Goal: Task Accomplishment & Management: Manage account settings

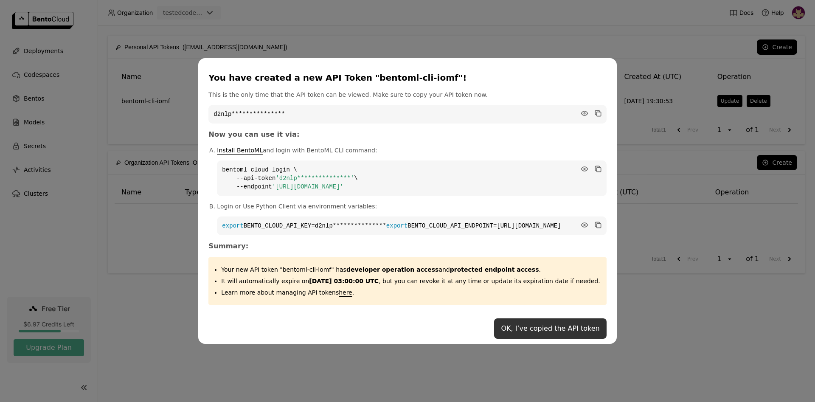
click at [543, 333] on button "OK, I’ve copied the API token" at bounding box center [550, 328] width 112 height 20
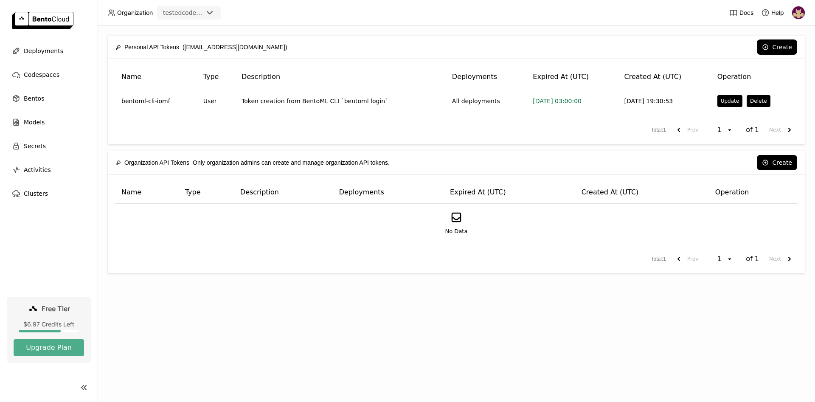
click at [798, 13] on img at bounding box center [798, 12] width 13 height 13
click at [779, 44] on span "Billing" at bounding box center [779, 45] width 16 height 8
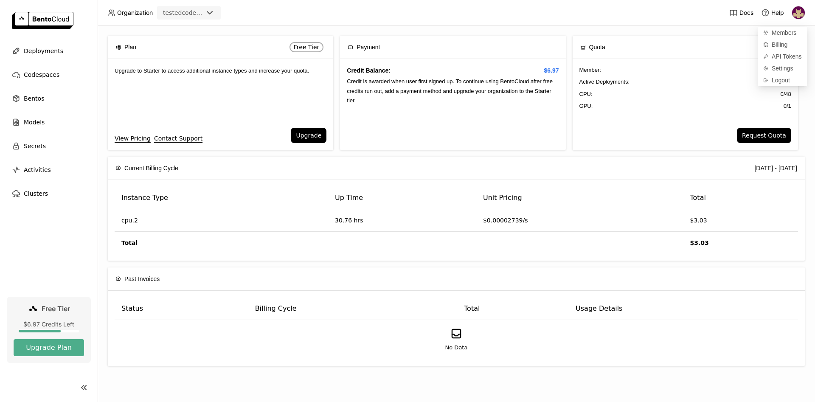
click at [258, 18] on header "Organization testedcodeployment Docs Help" at bounding box center [407, 12] width 815 height 25
click at [64, 345] on button "Upgrade Plan" at bounding box center [49, 347] width 70 height 17
click at [795, 17] on img at bounding box center [798, 12] width 13 height 13
click at [776, 58] on span "API Tokens" at bounding box center [786, 57] width 30 height 8
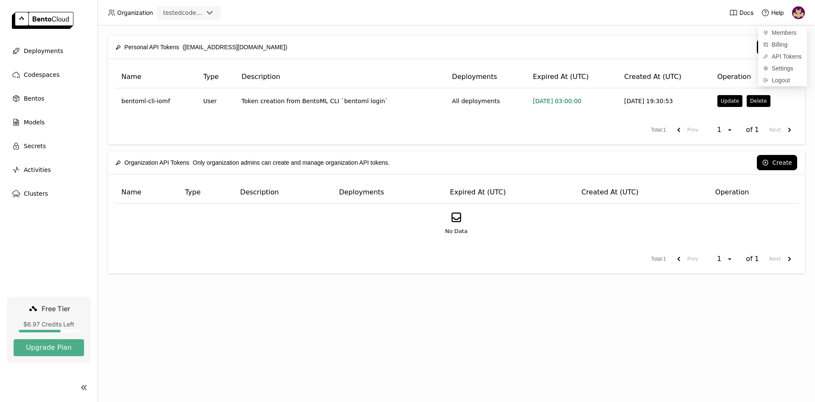
click at [146, 309] on div "Personal API Tokens (dcodeployment1@gmail.com) Create Name Type Description Dep…" at bounding box center [456, 213] width 717 height 376
click at [776, 162] on button "Create" at bounding box center [776, 162] width 40 height 15
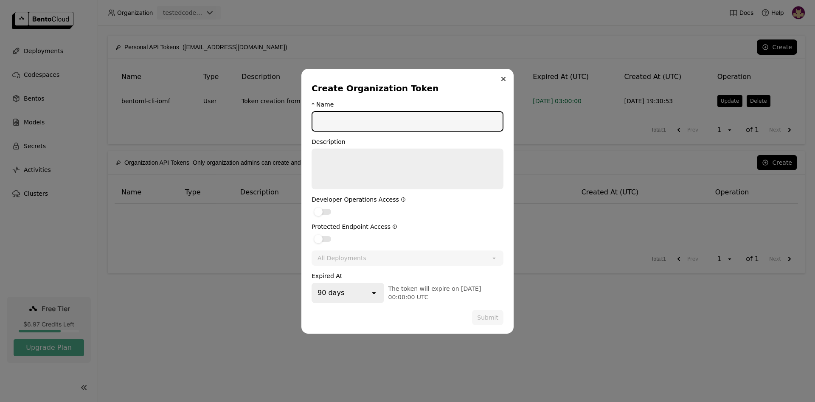
click at [504, 77] on icon "Close" at bounding box center [503, 79] width 4 height 4
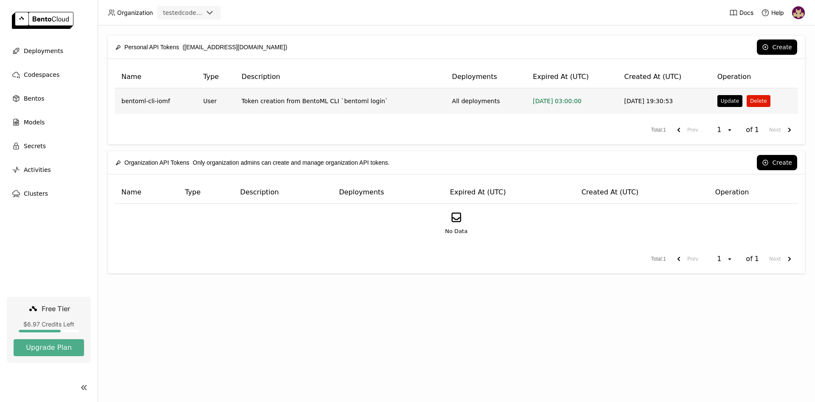
click at [750, 102] on button "Delete" at bounding box center [757, 101] width 23 height 12
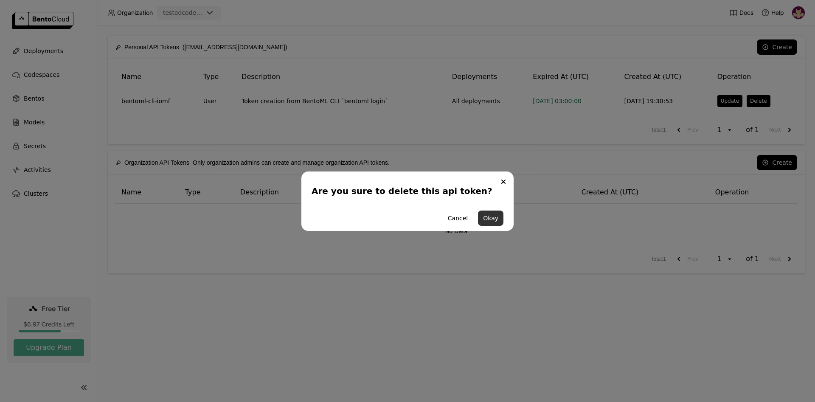
click at [488, 216] on button "Okay" at bounding box center [490, 217] width 25 height 15
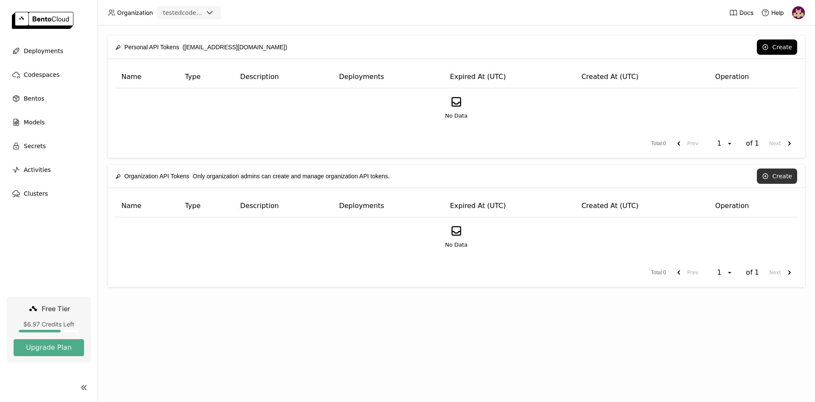
click at [767, 177] on icon at bounding box center [764, 176] width 5 height 5
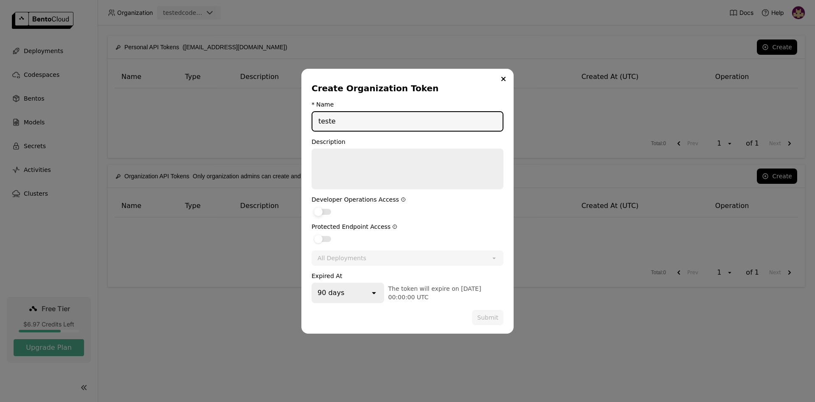
type input "teste"
click at [319, 210] on div "dialog" at bounding box center [318, 211] width 8 height 8
click at [311, 206] on input "dialog" at bounding box center [311, 206] width 0 height 0
click at [322, 237] on div "dialog" at bounding box center [322, 239] width 17 height 6
click at [311, 233] on input "dialog" at bounding box center [311, 233] width 0 height 0
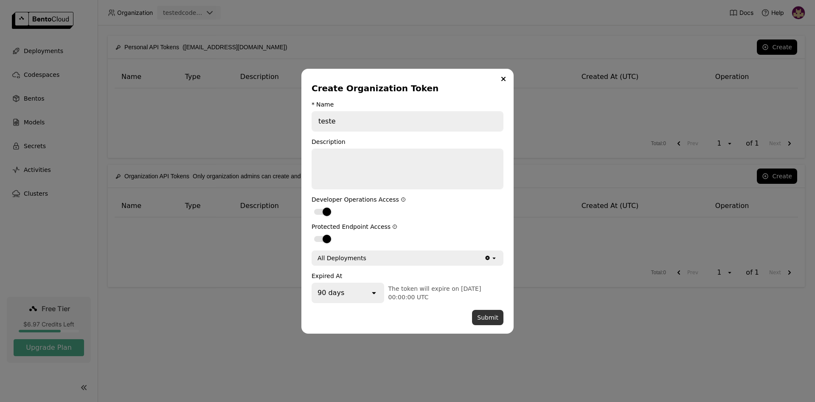
click at [488, 314] on button "Submit" at bounding box center [487, 317] width 31 height 15
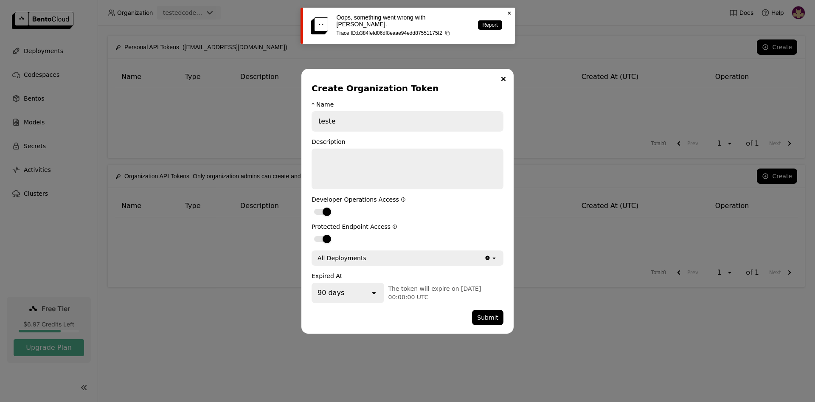
drag, startPoint x: 483, startPoint y: 317, endPoint x: 453, endPoint y: 179, distance: 141.1
click at [483, 317] on button "Submit" at bounding box center [487, 317] width 31 height 15
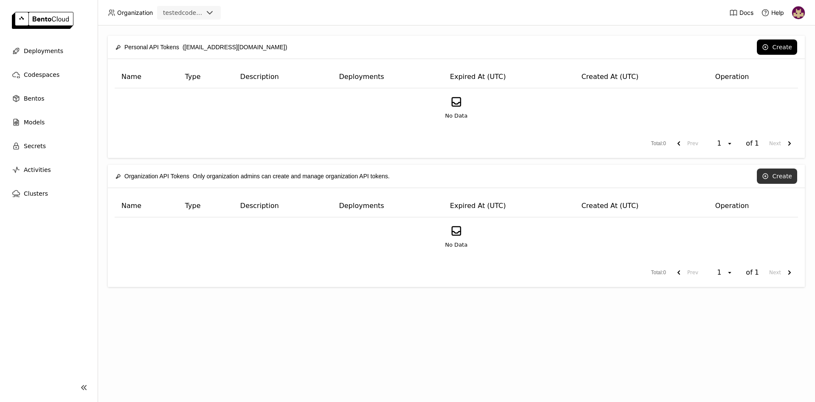
click at [771, 173] on button "Create" at bounding box center [776, 175] width 40 height 15
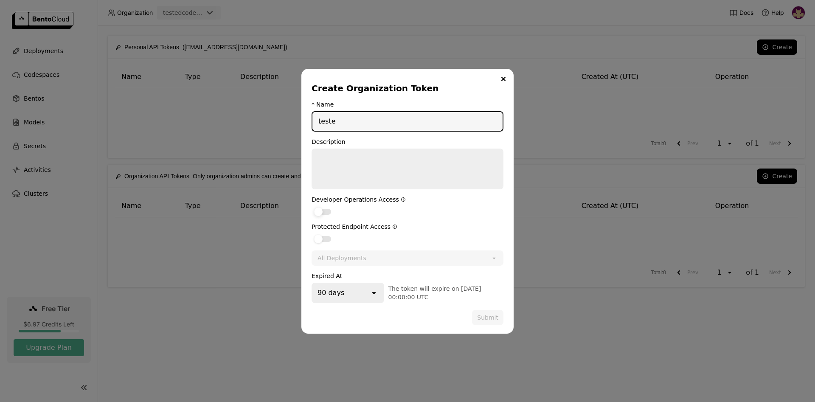
type input "teste"
click at [318, 210] on div "dialog" at bounding box center [318, 211] width 8 height 8
click at [311, 206] on input "dialog" at bounding box center [311, 206] width 0 height 0
click at [320, 238] on div "dialog" at bounding box center [318, 239] width 8 height 8
click at [311, 233] on input "dialog" at bounding box center [311, 233] width 0 height 0
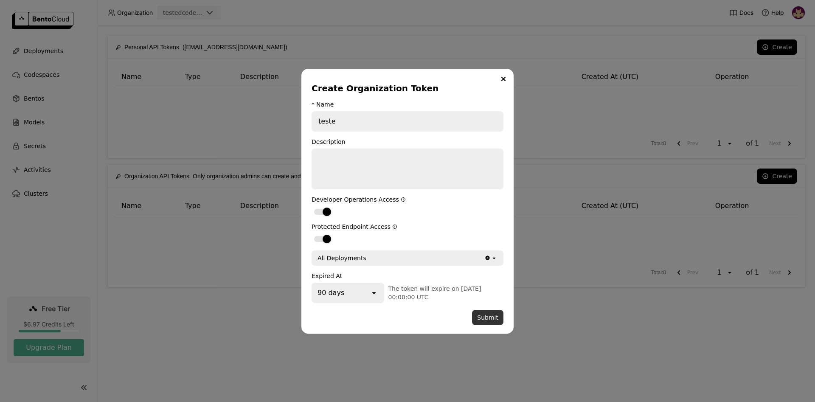
click at [485, 318] on button "Submit" at bounding box center [487, 317] width 31 height 15
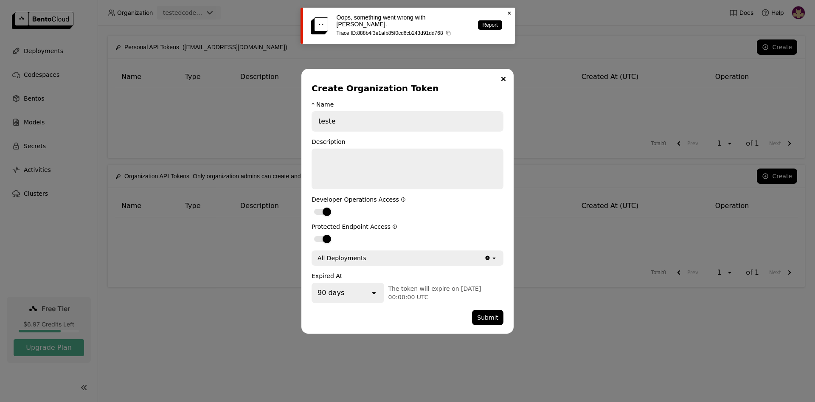
click at [502, 79] on icon "Close" at bounding box center [503, 79] width 4 height 4
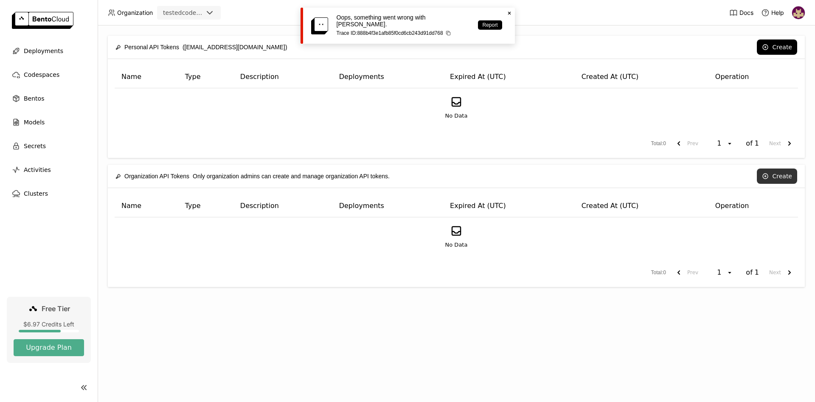
click at [775, 175] on button "Create" at bounding box center [776, 175] width 40 height 15
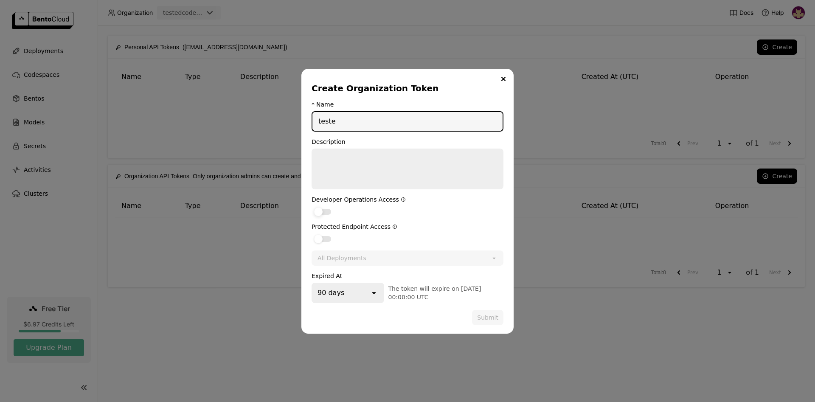
type input "teste"
click at [322, 212] on div "dialog" at bounding box center [322, 212] width 17 height 6
click at [311, 206] on input "dialog" at bounding box center [311, 206] width 0 height 0
click at [321, 236] on div "dialog" at bounding box center [318, 239] width 8 height 8
click at [311, 233] on input "dialog" at bounding box center [311, 233] width 0 height 0
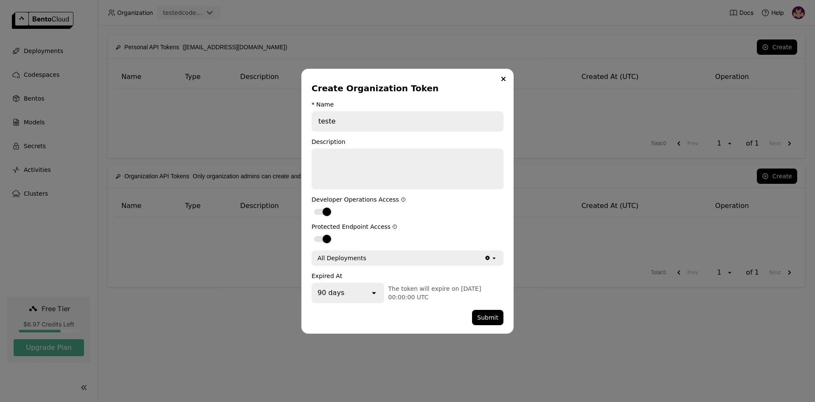
click at [482, 255] on div "All Deployments" at bounding box center [398, 258] width 172 height 14
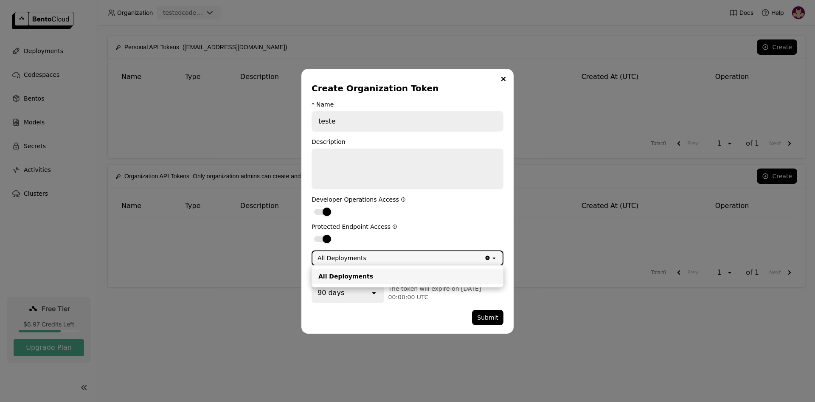
drag, startPoint x: 471, startPoint y: 233, endPoint x: 473, endPoint y: 286, distance: 52.7
click at [470, 233] on div "Protected Endpoint Access" at bounding box center [407, 233] width 192 height 20
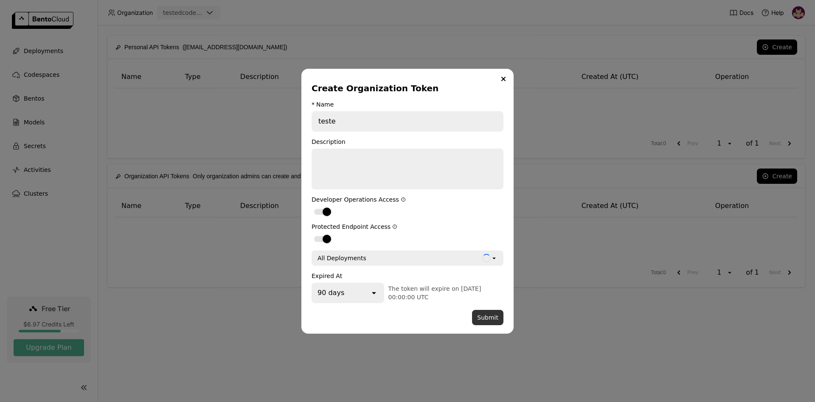
click at [482, 318] on button "Submit" at bounding box center [487, 317] width 31 height 15
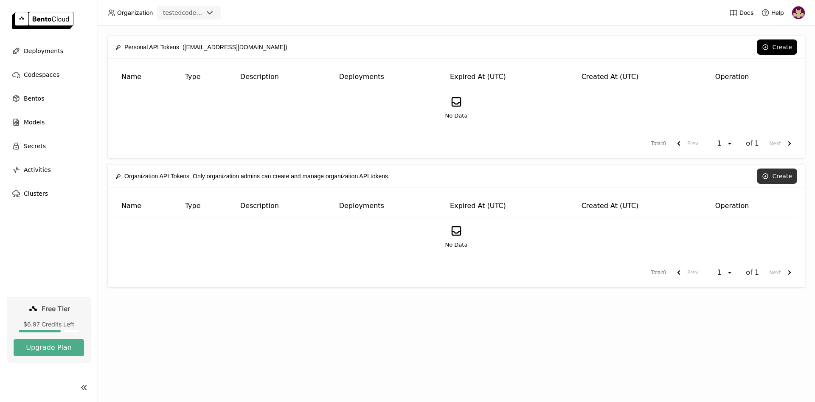
click at [778, 176] on button "Create" at bounding box center [776, 175] width 40 height 15
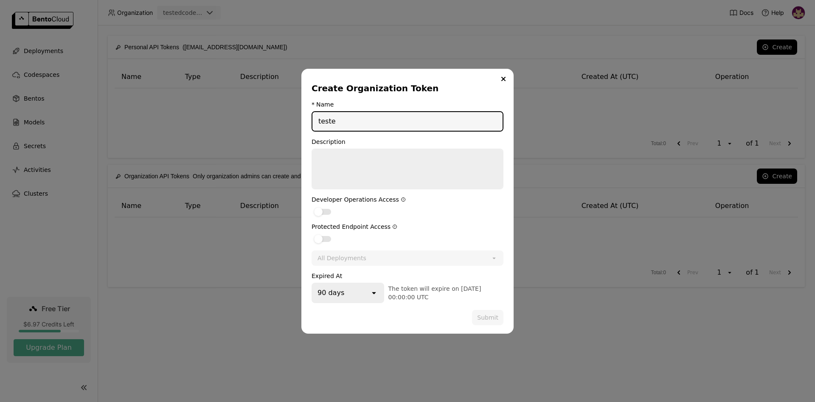
type input "teste"
click at [325, 214] on div "dialog" at bounding box center [322, 212] width 17 height 6
click at [311, 206] on input "dialog" at bounding box center [311, 206] width 0 height 0
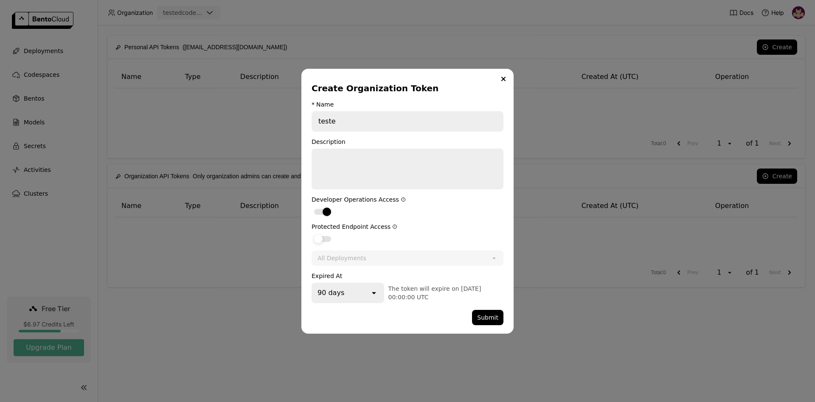
click at [324, 239] on div "dialog" at bounding box center [322, 239] width 17 height 6
click at [311, 233] on input "dialog" at bounding box center [311, 233] width 0 height 0
click at [487, 314] on button "Submit" at bounding box center [487, 317] width 31 height 15
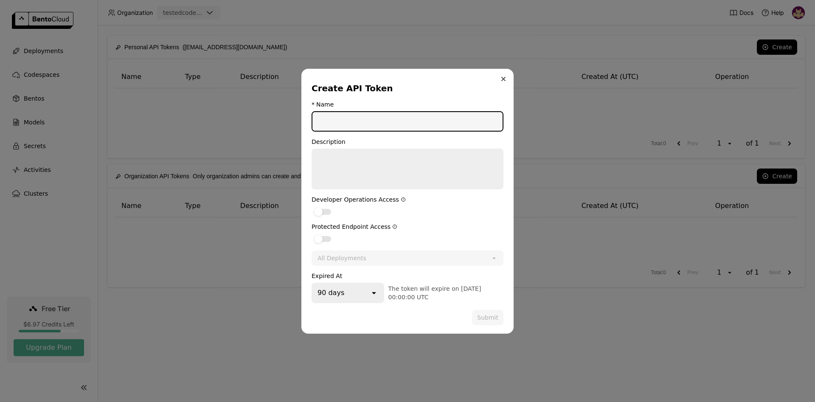
click at [504, 76] on button "Close" at bounding box center [503, 79] width 10 height 10
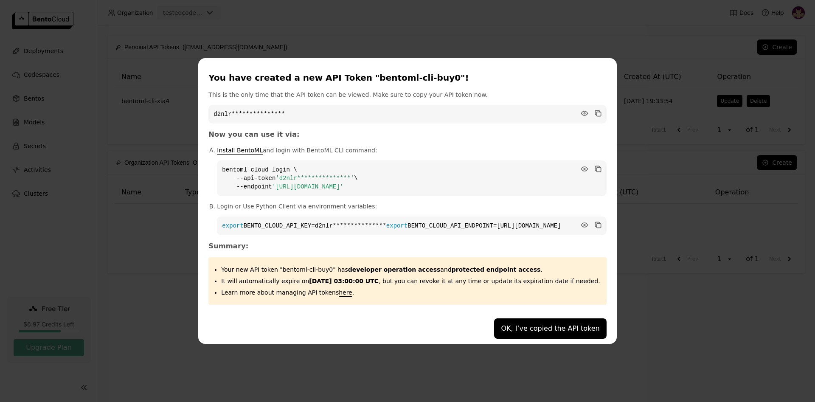
click at [522, 331] on button "OK, I’ve copied the API token" at bounding box center [550, 328] width 112 height 20
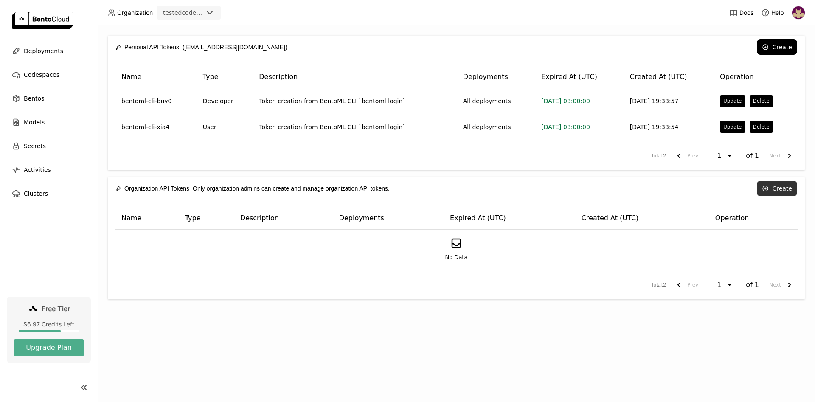
click at [772, 190] on button "Create" at bounding box center [776, 188] width 40 height 15
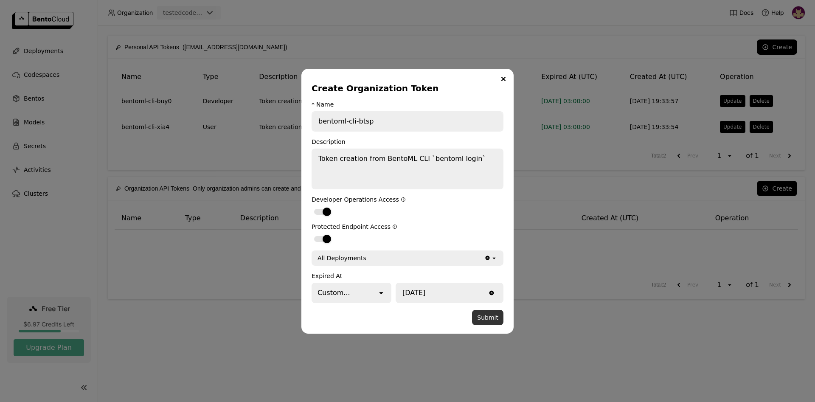
click at [487, 320] on button "Submit" at bounding box center [487, 317] width 31 height 15
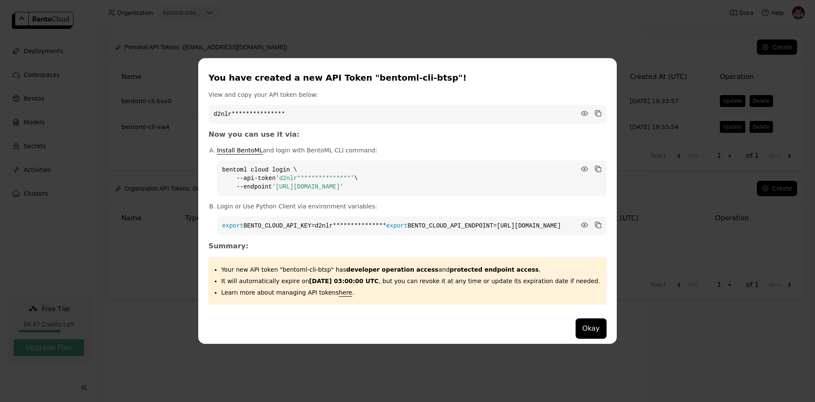
click at [627, 257] on div "**********" at bounding box center [407, 201] width 815 height 402
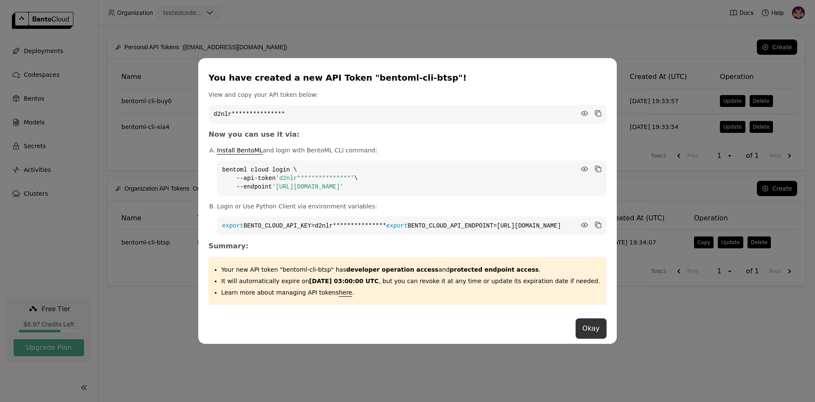
click at [575, 339] on button "Okay" at bounding box center [590, 328] width 31 height 20
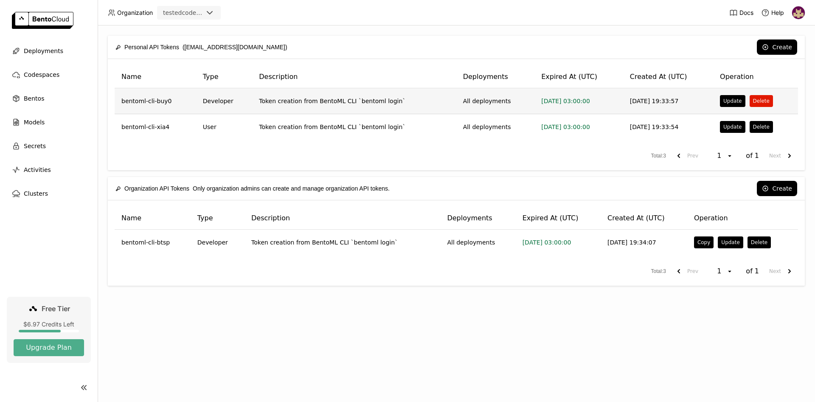
click at [759, 100] on button "Delete" at bounding box center [760, 101] width 23 height 12
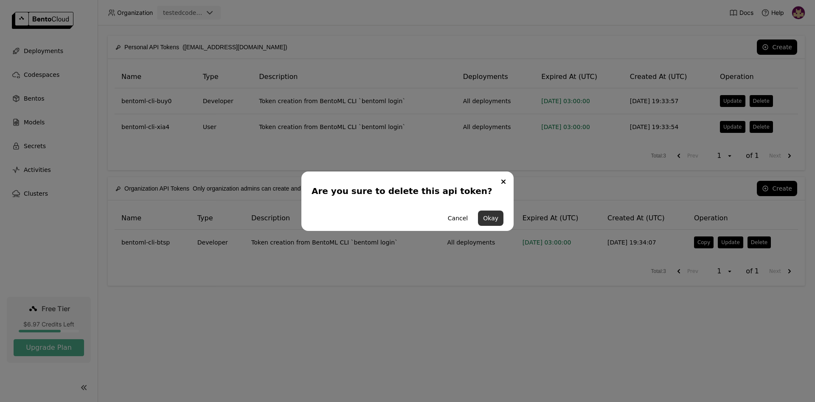
click at [495, 218] on button "Okay" at bounding box center [490, 217] width 25 height 15
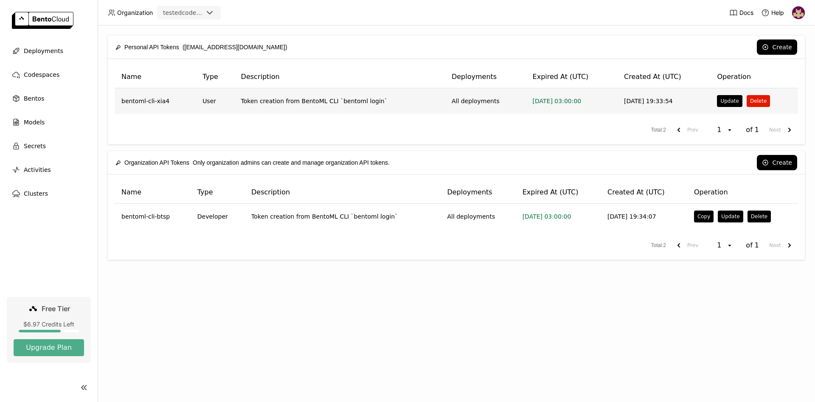
click at [756, 97] on button "Delete" at bounding box center [757, 101] width 23 height 12
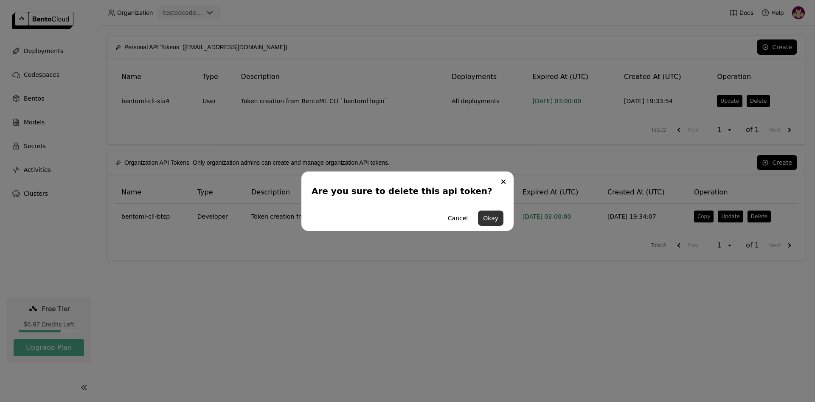
click at [490, 216] on button "Okay" at bounding box center [490, 217] width 25 height 15
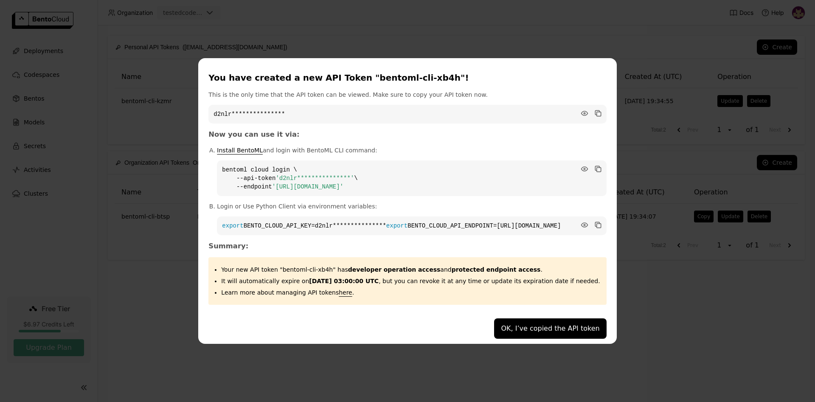
click at [515, 333] on button "OK, I’ve copied the API token" at bounding box center [550, 328] width 112 height 20
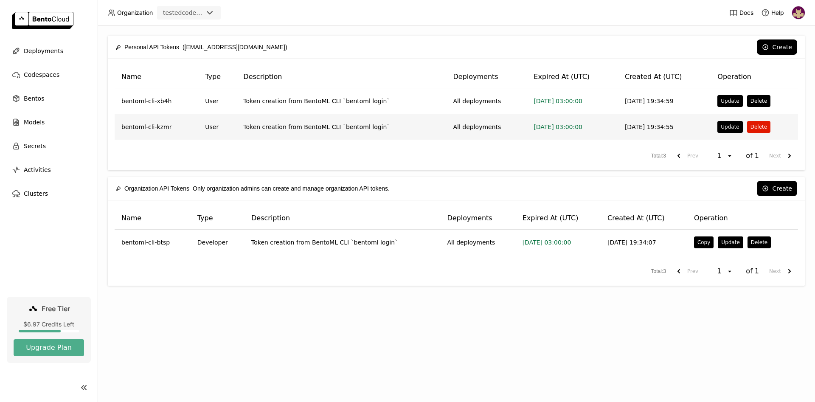
click at [760, 127] on button "Delete" at bounding box center [758, 127] width 23 height 12
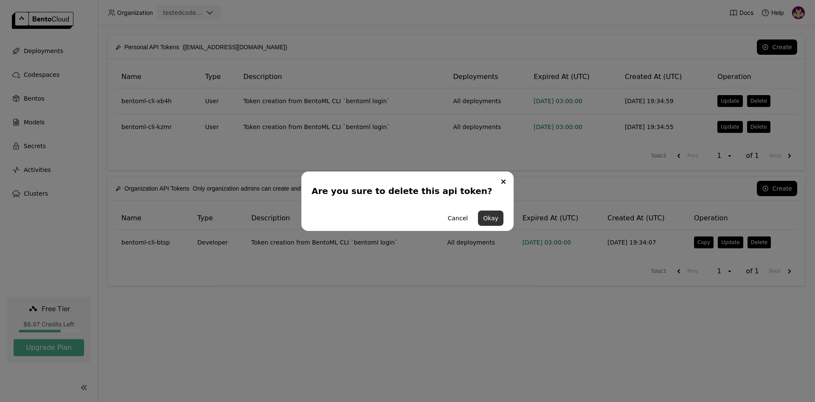
click at [492, 218] on button "Okay" at bounding box center [490, 217] width 25 height 15
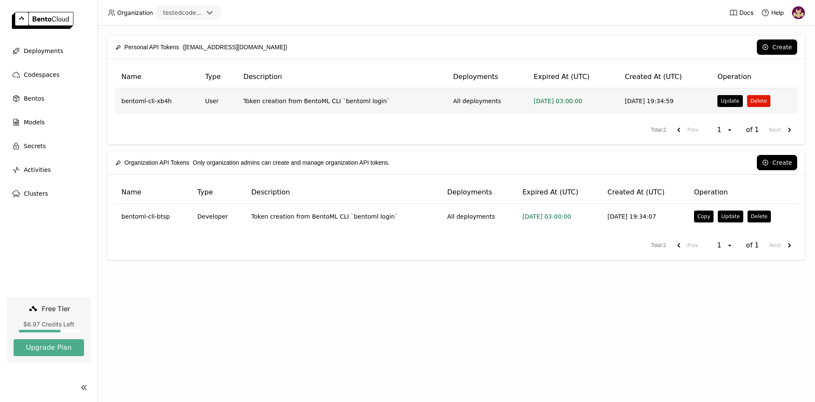
click at [750, 99] on button "Delete" at bounding box center [758, 101] width 23 height 12
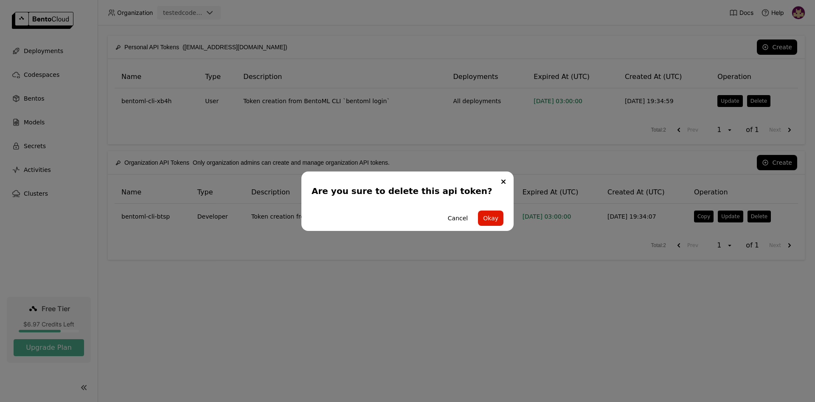
drag, startPoint x: 502, startPoint y: 181, endPoint x: 501, endPoint y: 195, distance: 14.5
click at [502, 180] on icon "Close" at bounding box center [502, 181] width 3 height 3
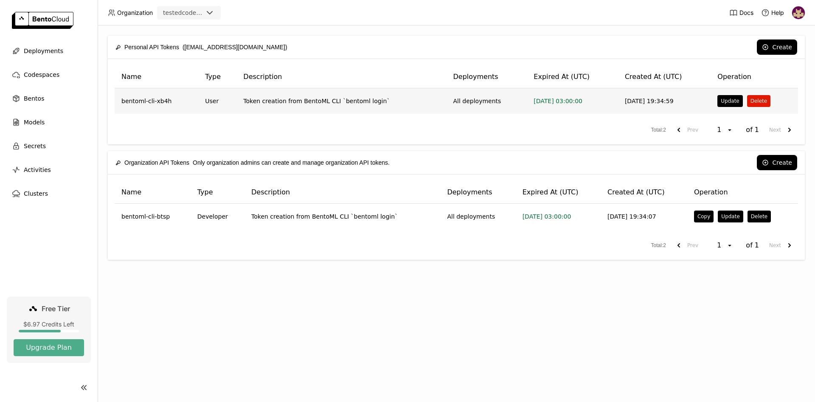
click at [761, 99] on button "Delete" at bounding box center [758, 101] width 23 height 12
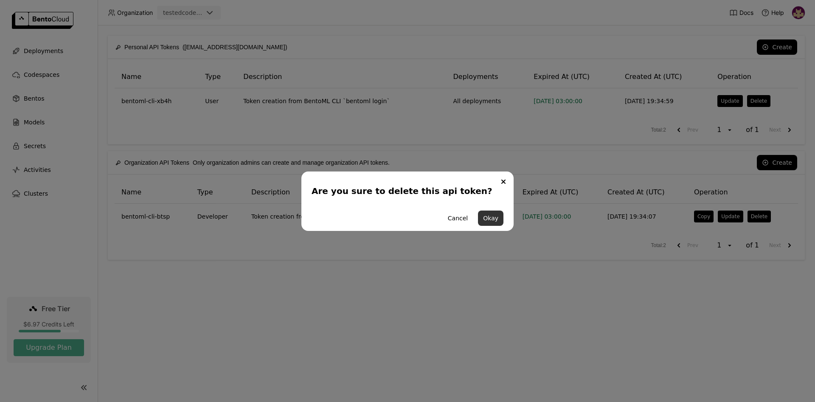
drag, startPoint x: 487, startPoint y: 218, endPoint x: 496, endPoint y: 258, distance: 41.1
click at [486, 218] on button "Okay" at bounding box center [490, 217] width 25 height 15
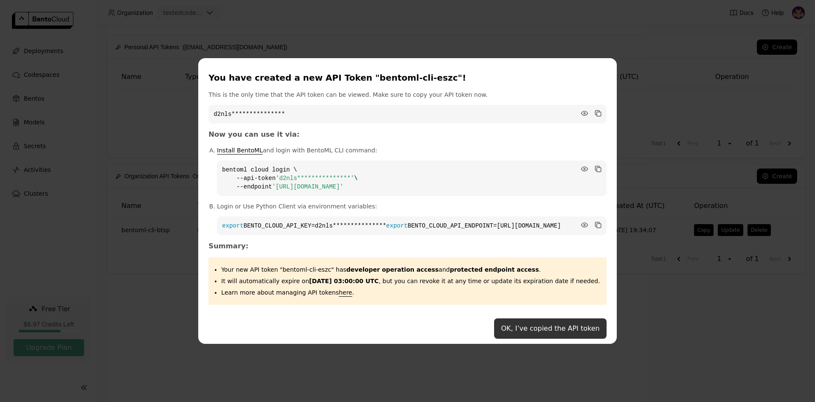
click at [511, 332] on button "OK, I’ve copied the API token" at bounding box center [550, 328] width 112 height 20
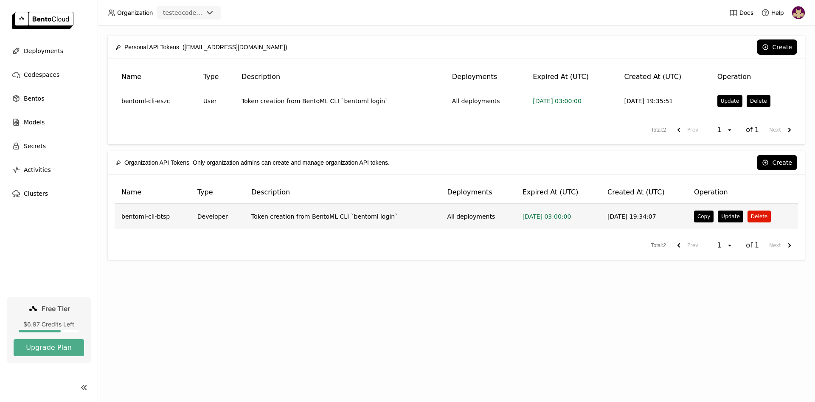
click at [750, 216] on button "Delete" at bounding box center [758, 216] width 23 height 12
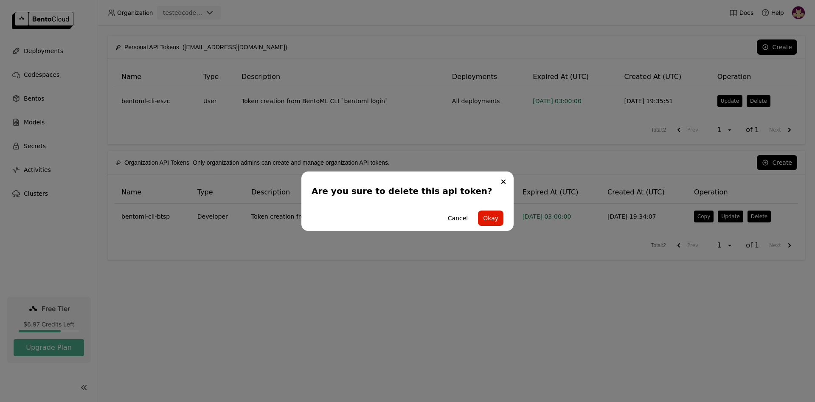
drag, startPoint x: 494, startPoint y: 216, endPoint x: 556, endPoint y: 197, distance: 64.8
click at [495, 216] on button "Okay" at bounding box center [490, 217] width 25 height 15
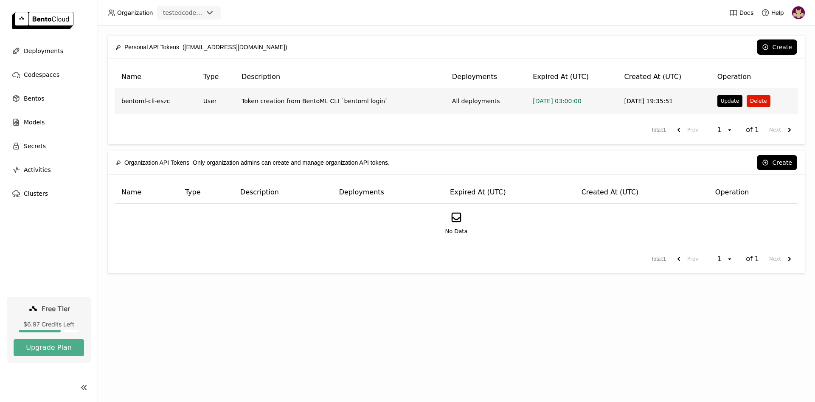
click at [756, 101] on button "Delete" at bounding box center [757, 101] width 23 height 12
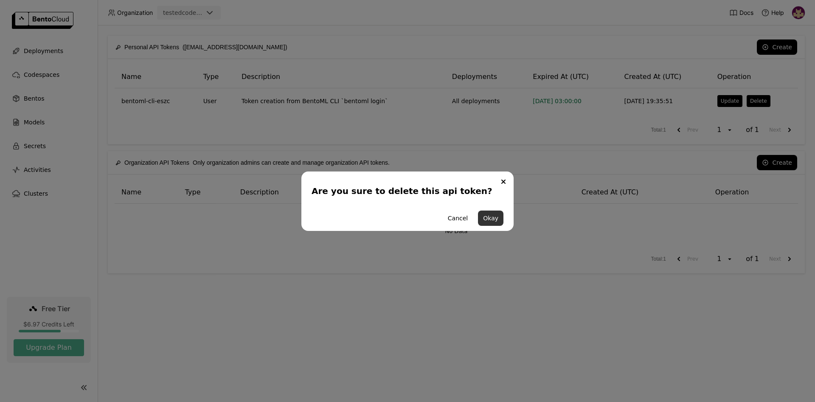
click at [496, 218] on button "Okay" at bounding box center [490, 217] width 25 height 15
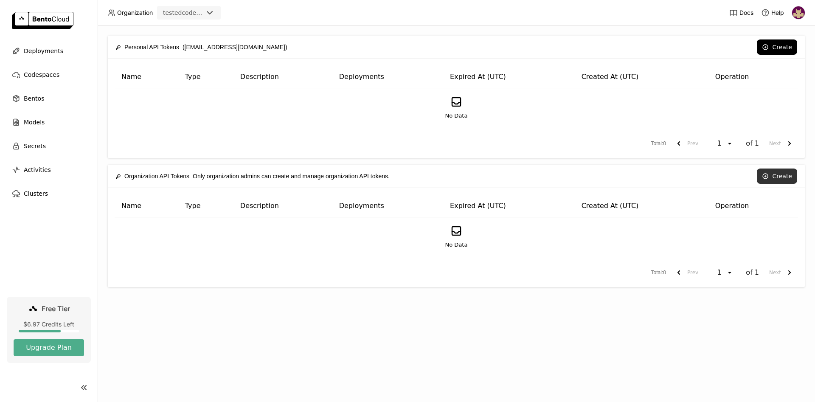
click at [779, 176] on button "Create" at bounding box center [776, 175] width 40 height 15
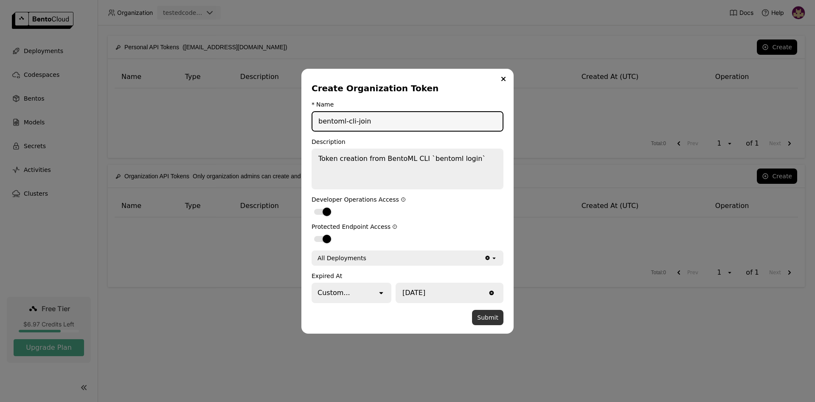
click at [487, 316] on button "Submit" at bounding box center [487, 317] width 31 height 15
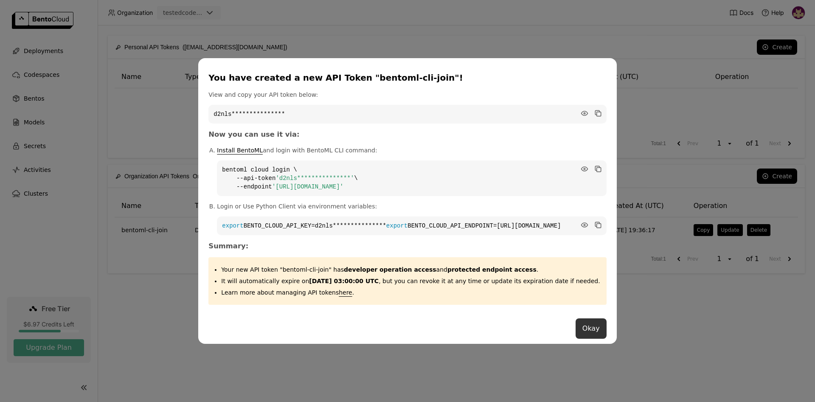
click at [575, 336] on button "Okay" at bounding box center [590, 328] width 31 height 20
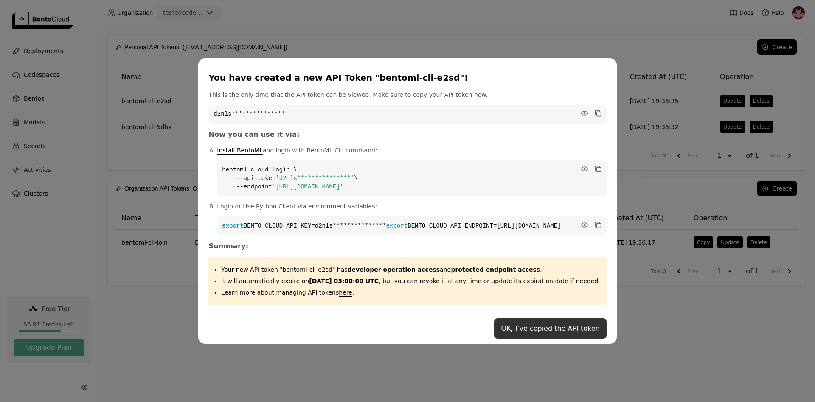
click at [508, 327] on button "OK, I’ve copied the API token" at bounding box center [550, 328] width 112 height 20
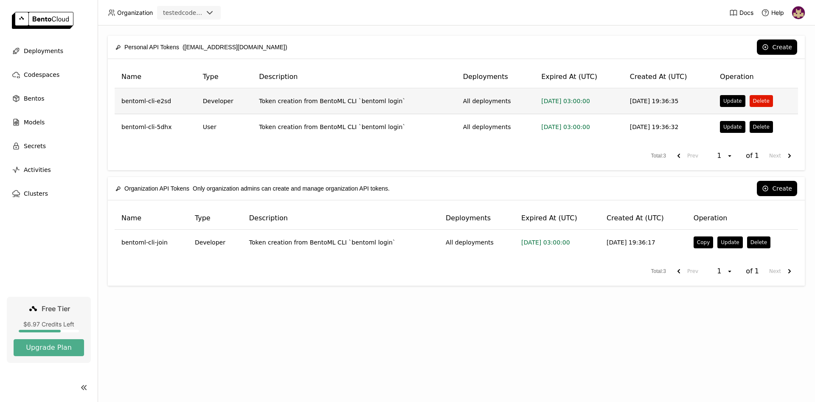
click at [758, 101] on button "Delete" at bounding box center [760, 101] width 23 height 12
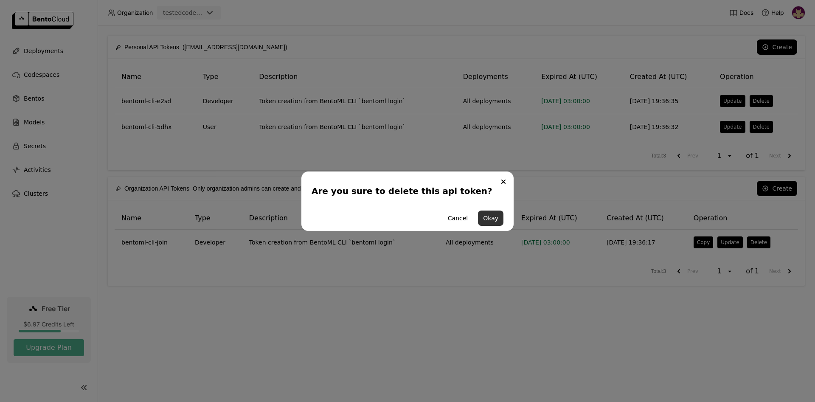
click at [487, 214] on button "Okay" at bounding box center [490, 217] width 25 height 15
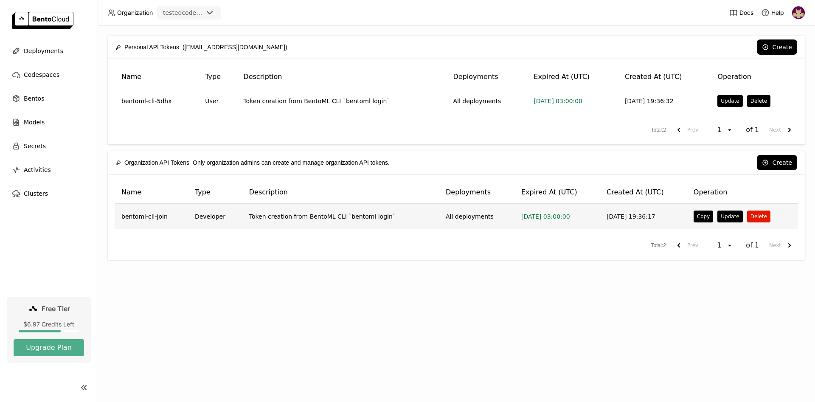
click at [750, 216] on button "Delete" at bounding box center [758, 216] width 23 height 12
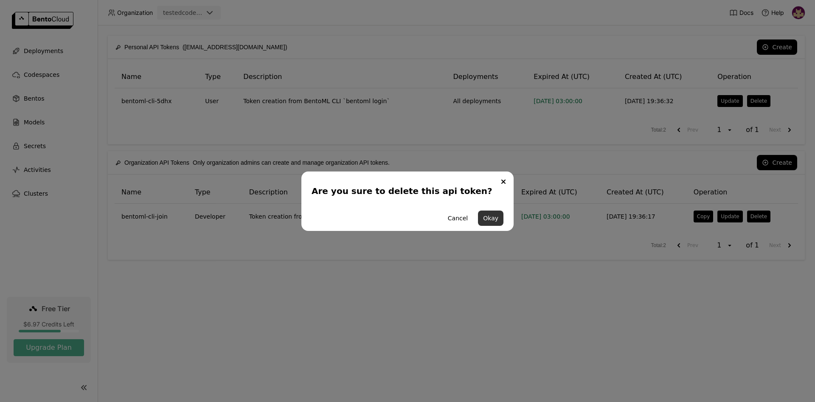
click at [489, 219] on button "Okay" at bounding box center [490, 217] width 25 height 15
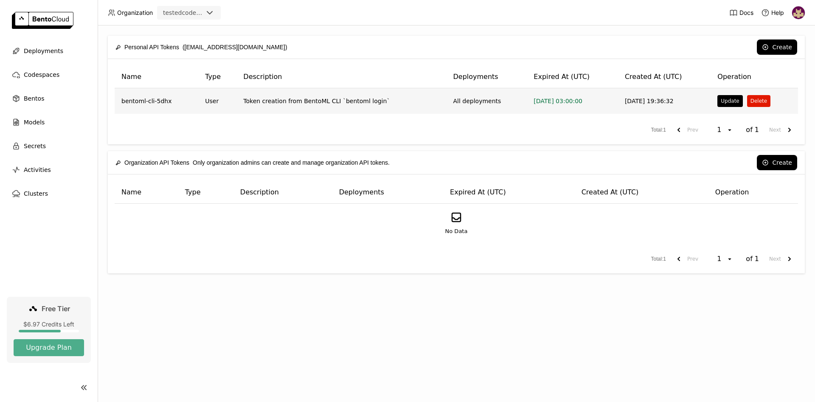
click at [755, 102] on button "Delete" at bounding box center [758, 101] width 23 height 12
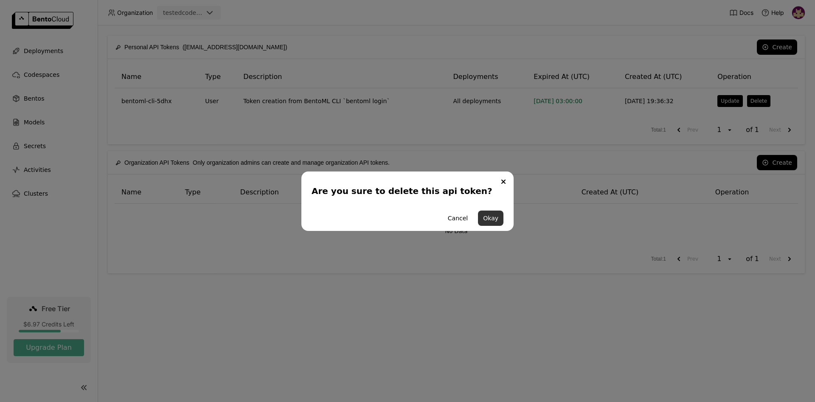
click at [482, 217] on button "Okay" at bounding box center [490, 217] width 25 height 15
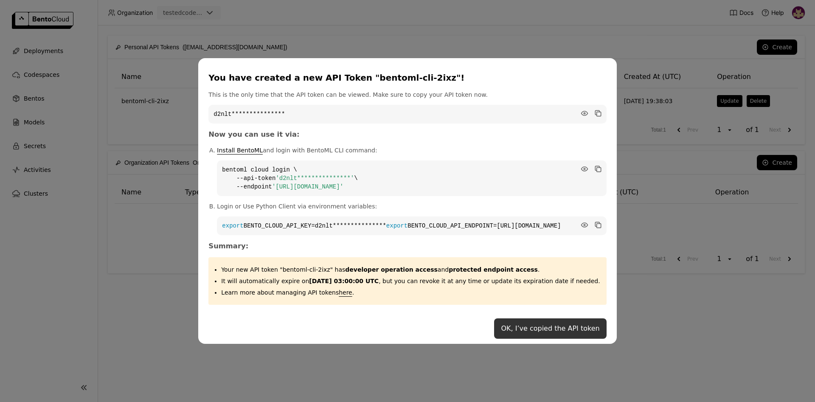
click at [521, 331] on button "OK, I’ve copied the API token" at bounding box center [550, 328] width 112 height 20
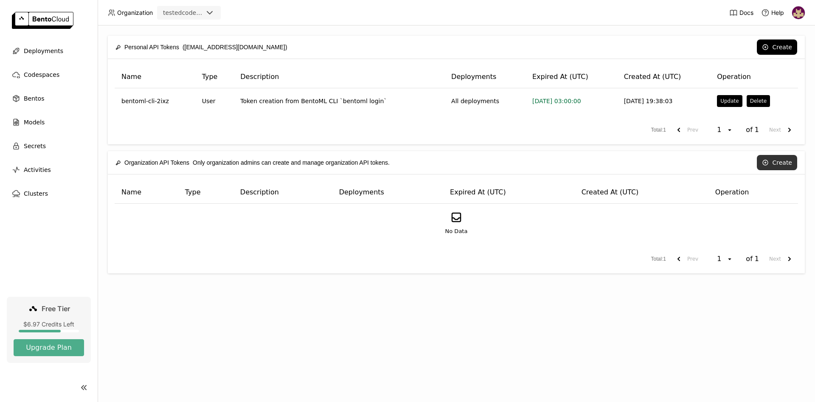
click at [772, 164] on button "Create" at bounding box center [776, 162] width 40 height 15
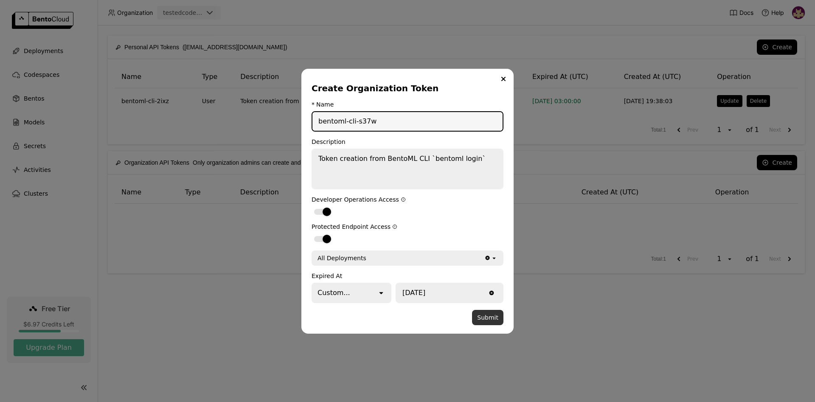
click at [485, 317] on button "Submit" at bounding box center [487, 317] width 31 height 15
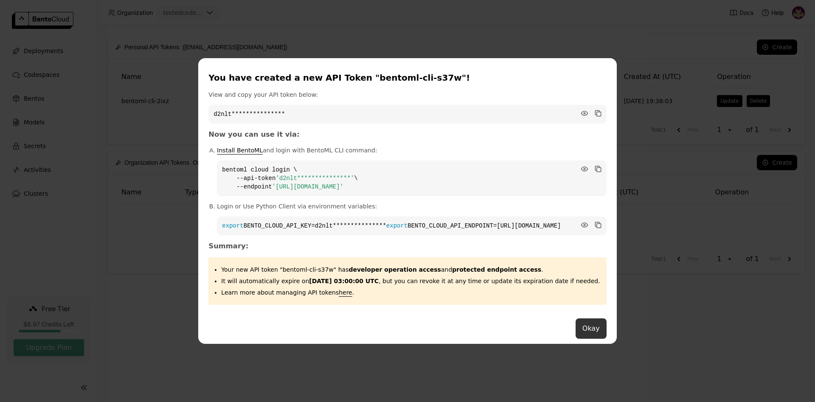
click at [575, 334] on button "Okay" at bounding box center [590, 328] width 31 height 20
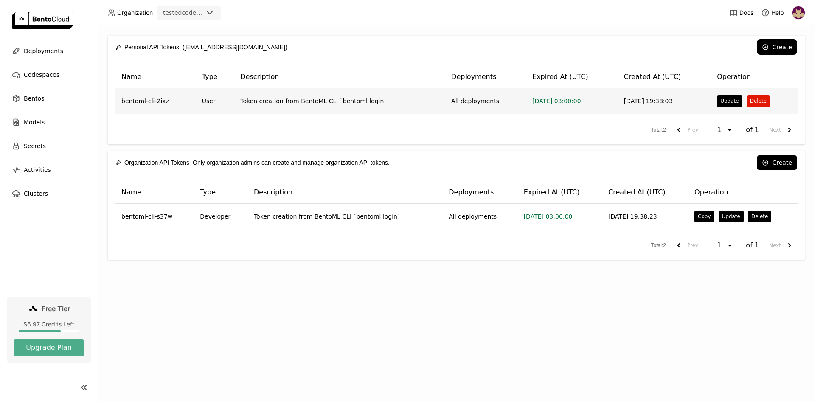
click at [757, 101] on button "Delete" at bounding box center [757, 101] width 23 height 12
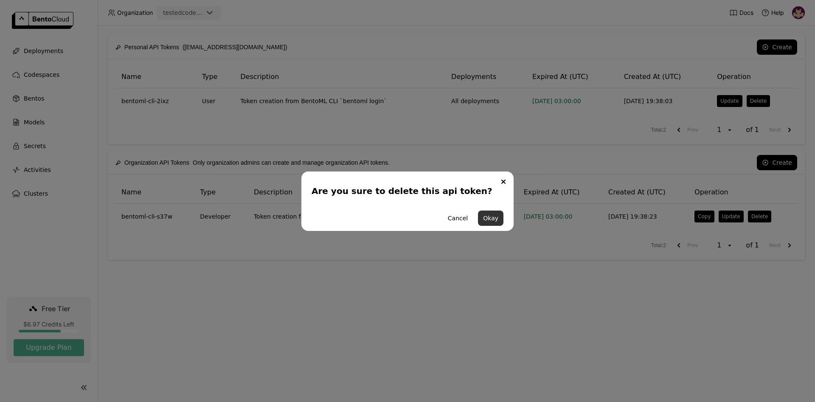
click at [481, 216] on button "Okay" at bounding box center [490, 217] width 25 height 15
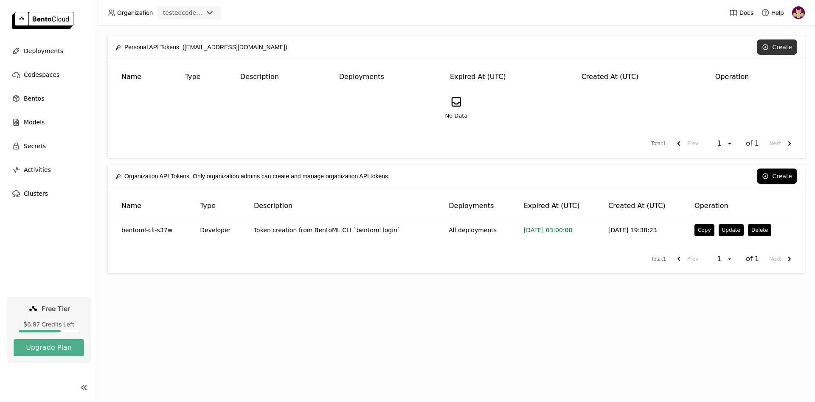
click at [776, 45] on button "Create" at bounding box center [776, 46] width 40 height 15
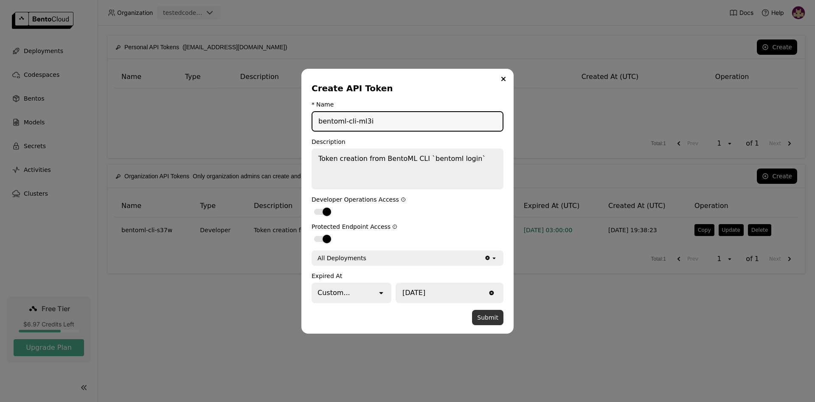
click at [486, 318] on button "Submit" at bounding box center [487, 317] width 31 height 15
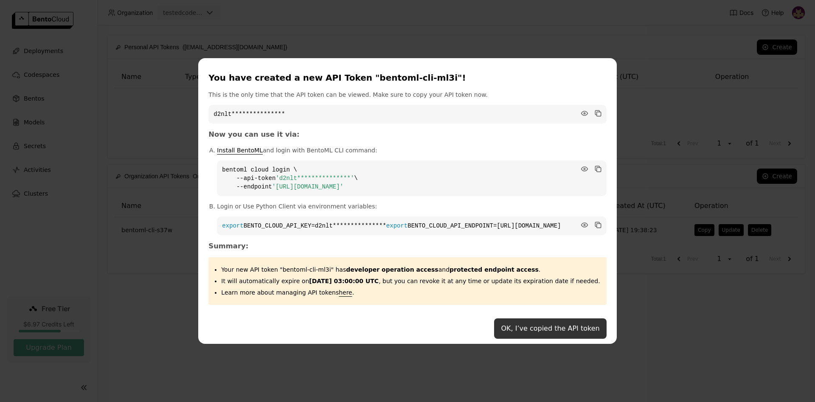
click at [504, 330] on button "OK, I’ve copied the API token" at bounding box center [550, 328] width 112 height 20
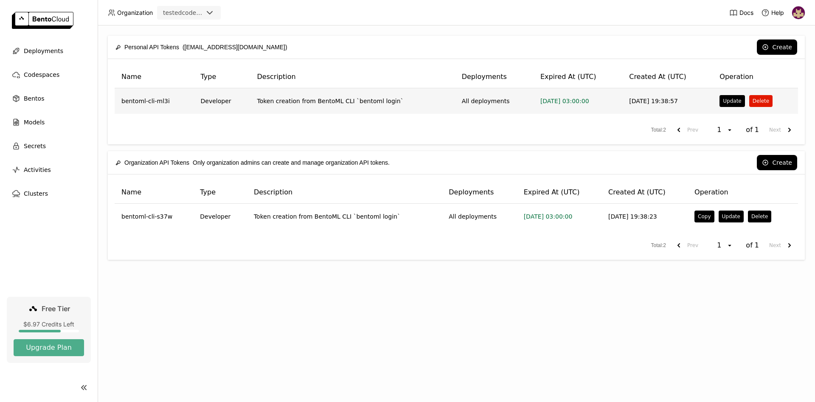
click at [762, 98] on button "Delete" at bounding box center [760, 101] width 23 height 12
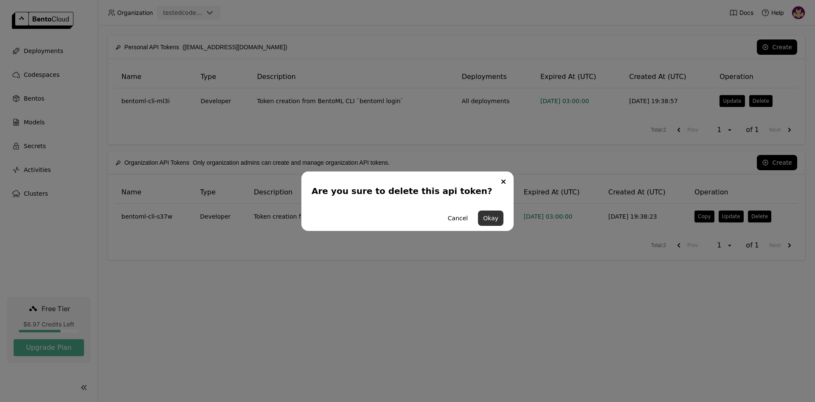
click at [492, 217] on button "Okay" at bounding box center [490, 217] width 25 height 15
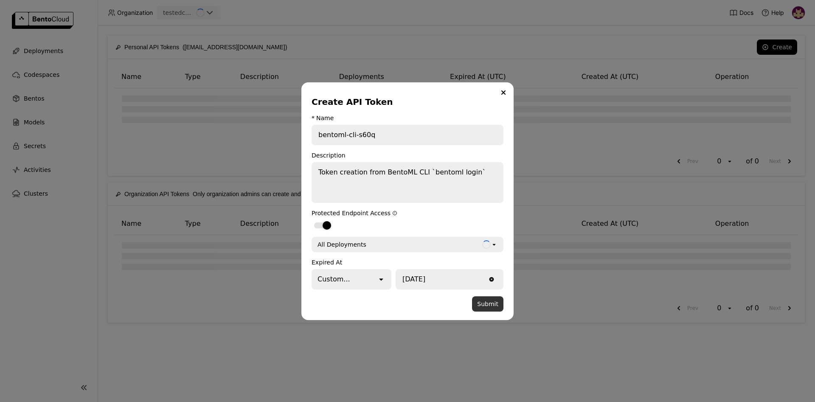
click at [486, 303] on button "Submit" at bounding box center [487, 303] width 31 height 15
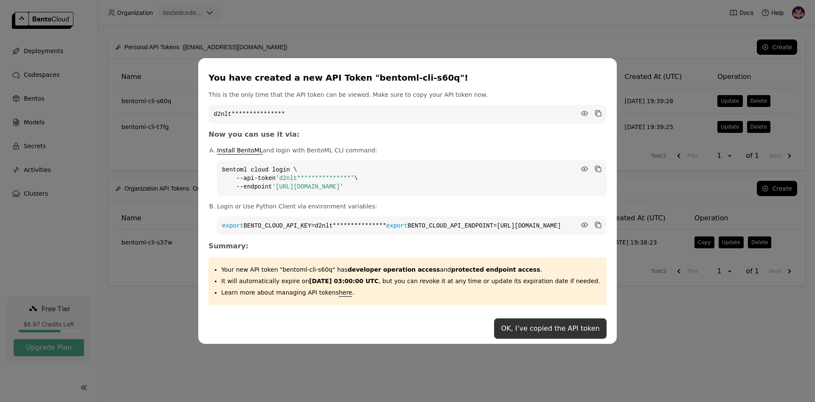
click at [505, 329] on button "OK, I’ve copied the API token" at bounding box center [550, 328] width 112 height 20
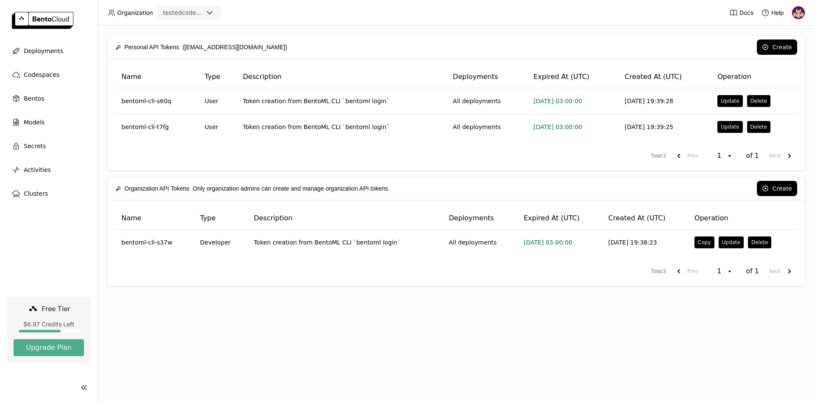
click at [184, 169] on div "Name Type Description Deployments Expired At (UTC) Created At (UTC) Operation b…" at bounding box center [456, 114] width 697 height 111
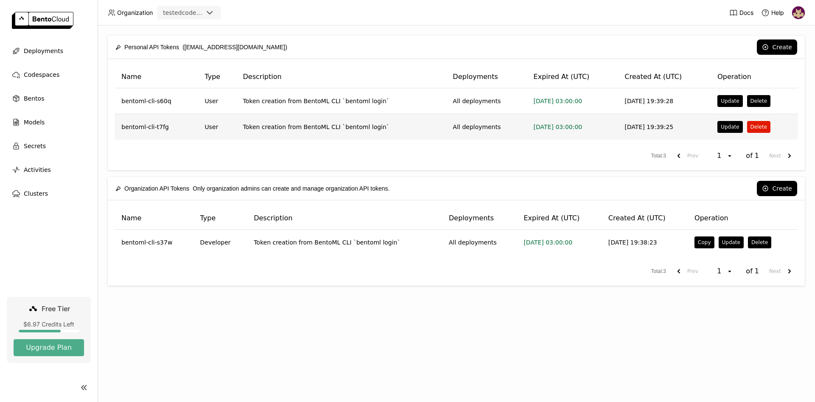
click at [754, 127] on button "Delete" at bounding box center [758, 127] width 23 height 12
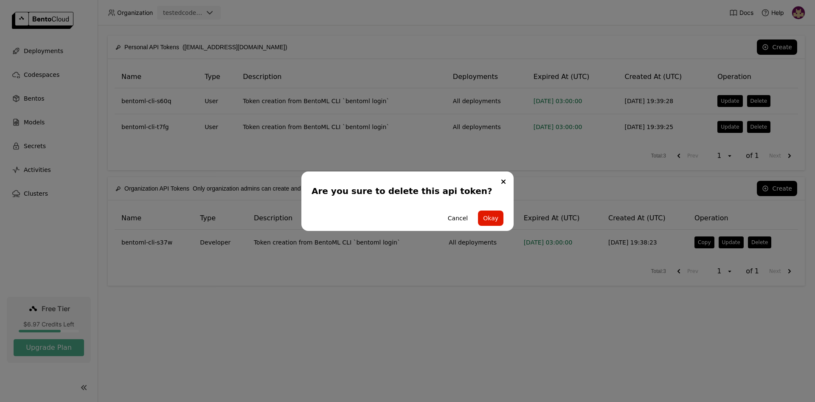
drag, startPoint x: 491, startPoint y: 217, endPoint x: 530, endPoint y: 211, distance: 39.4
click at [490, 217] on button "Okay" at bounding box center [490, 217] width 25 height 15
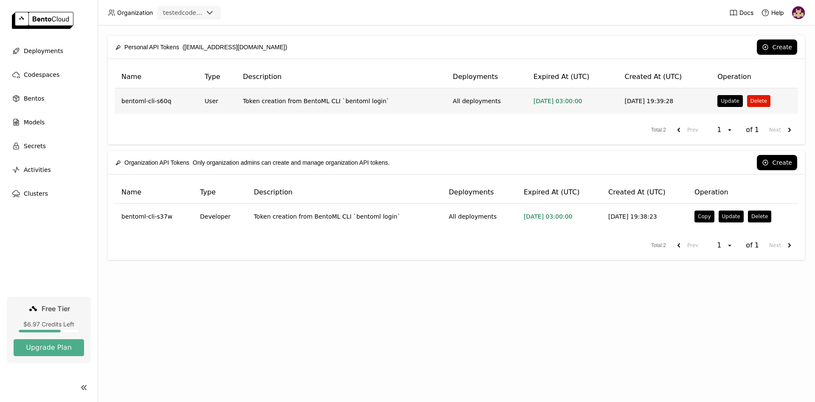
click at [753, 102] on button "Delete" at bounding box center [758, 101] width 23 height 12
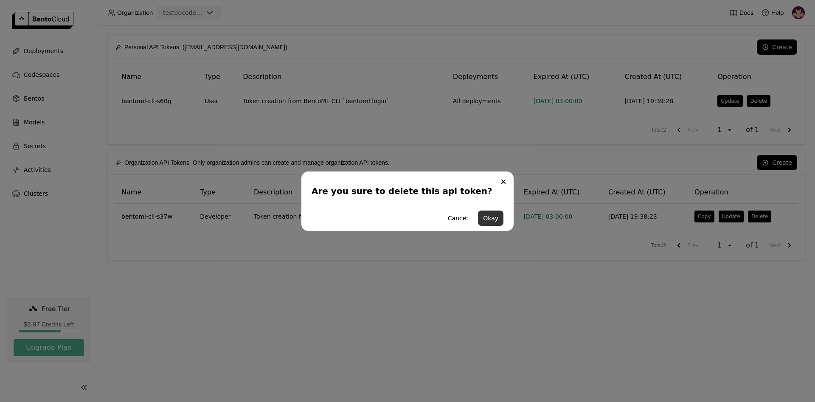
click at [490, 216] on button "Okay" at bounding box center [490, 217] width 25 height 15
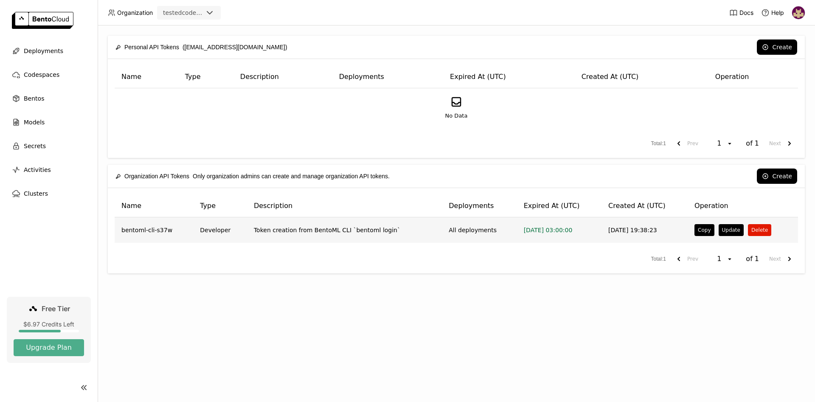
click at [753, 230] on button "Delete" at bounding box center [759, 230] width 23 height 12
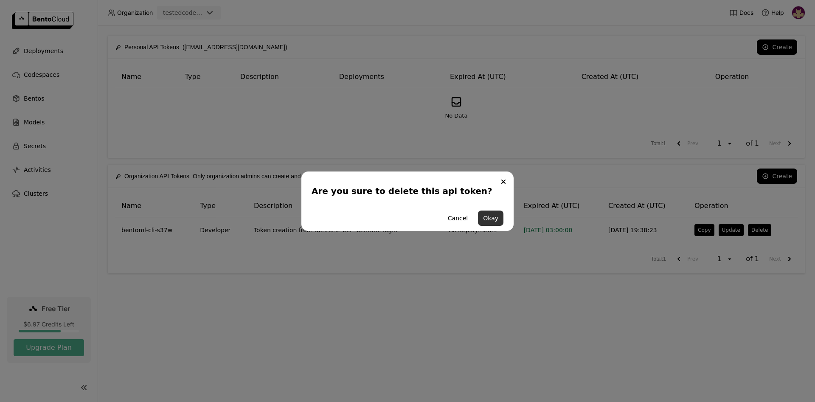
click at [496, 218] on button "Okay" at bounding box center [490, 217] width 25 height 15
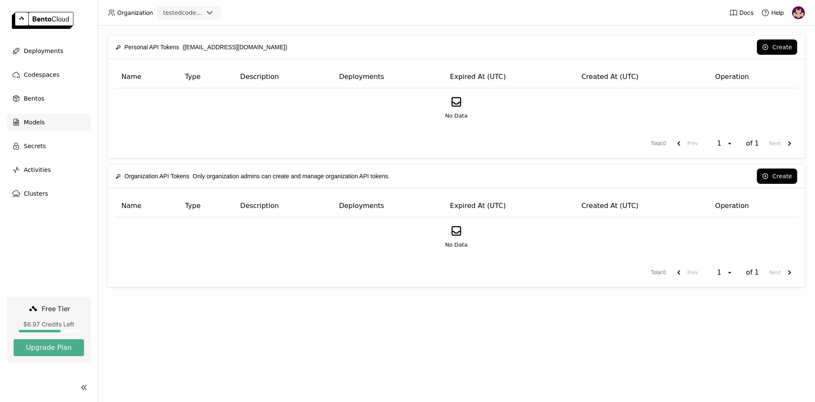
click at [37, 123] on span "Models" at bounding box center [34, 122] width 21 height 10
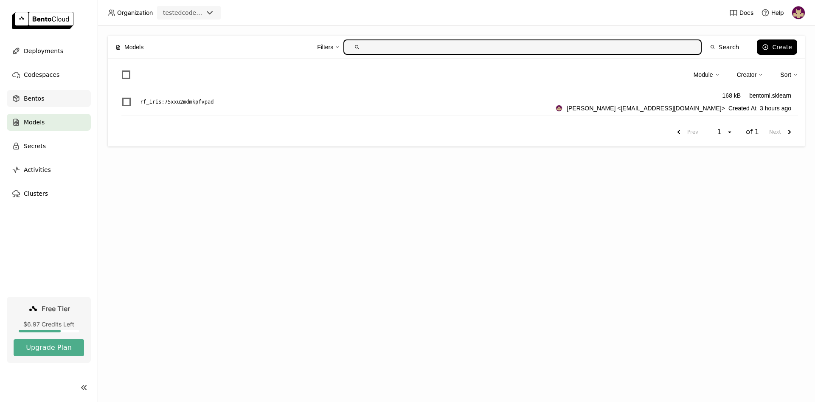
click at [38, 97] on span "Bentos" at bounding box center [34, 98] width 20 height 10
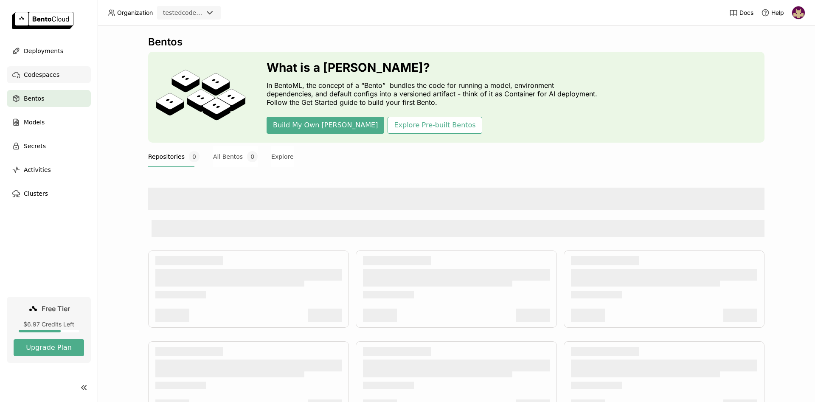
click at [47, 73] on span "Codespaces" at bounding box center [42, 75] width 36 height 10
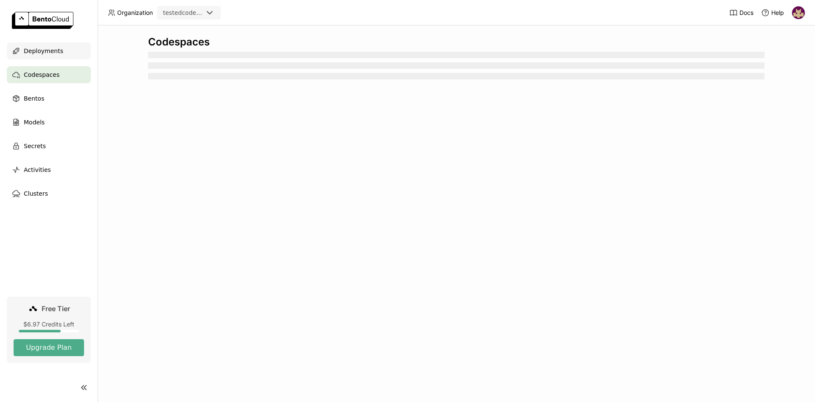
click at [56, 50] on span "Deployments" at bounding box center [43, 51] width 39 height 10
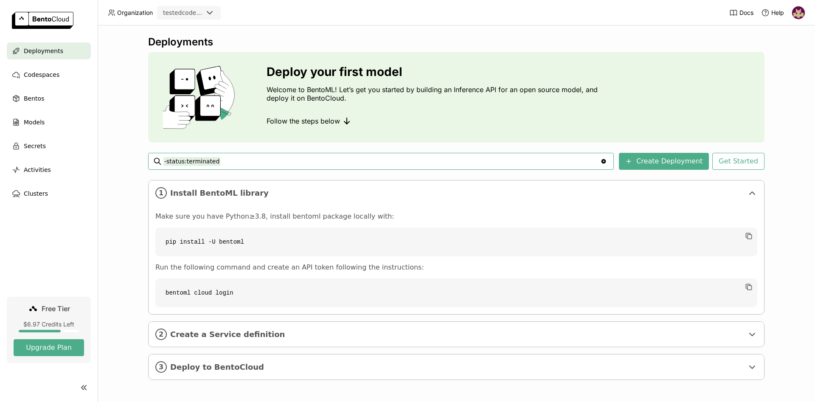
click at [797, 15] on img at bounding box center [798, 12] width 13 height 13
click at [776, 81] on span "Logout" at bounding box center [780, 80] width 18 height 8
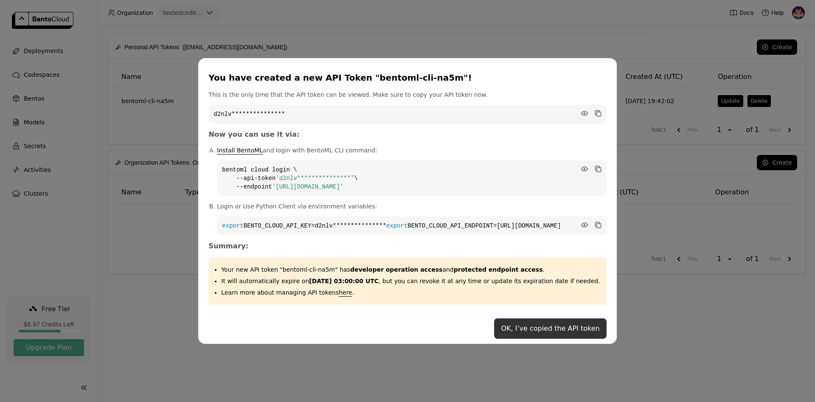
click at [515, 327] on button "OK, I’ve copied the API token" at bounding box center [550, 328] width 112 height 20
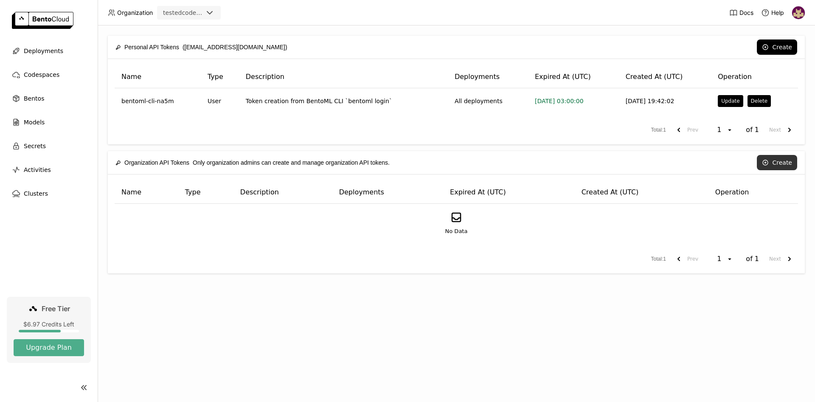
click at [772, 160] on button "Create" at bounding box center [776, 162] width 40 height 15
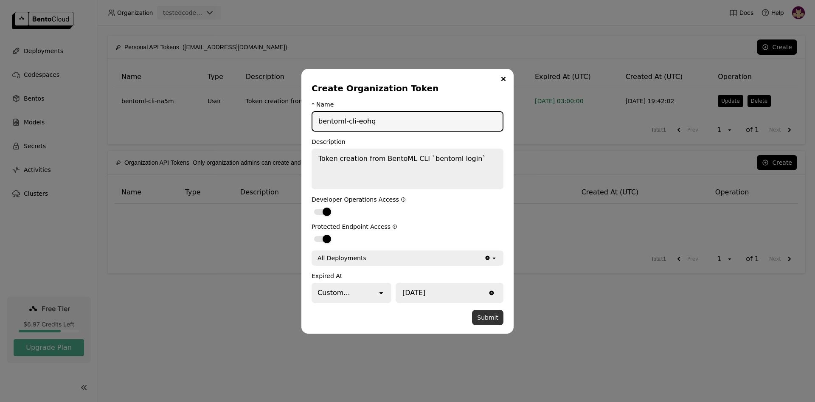
click at [487, 316] on button "Submit" at bounding box center [487, 317] width 31 height 15
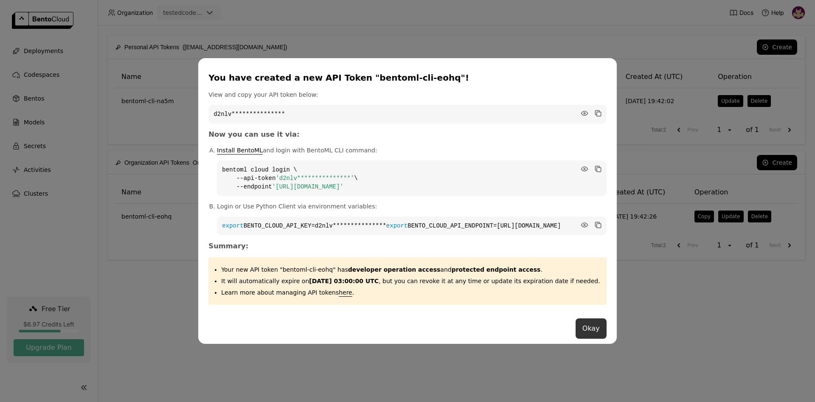
click at [575, 333] on button "Okay" at bounding box center [590, 328] width 31 height 20
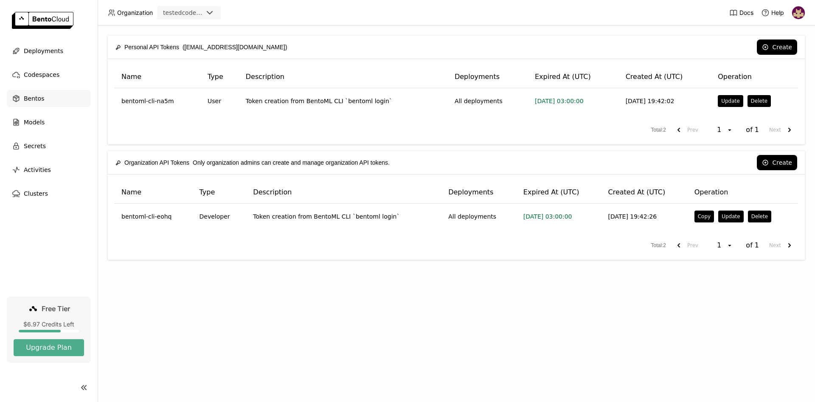
click at [34, 101] on span "Bentos" at bounding box center [34, 98] width 20 height 10
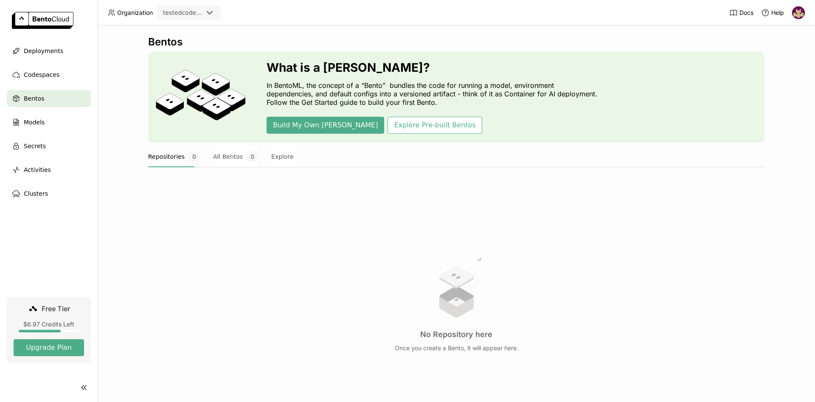
click at [797, 13] on img at bounding box center [798, 12] width 13 height 13
click at [781, 54] on span "API Tokens" at bounding box center [786, 57] width 30 height 8
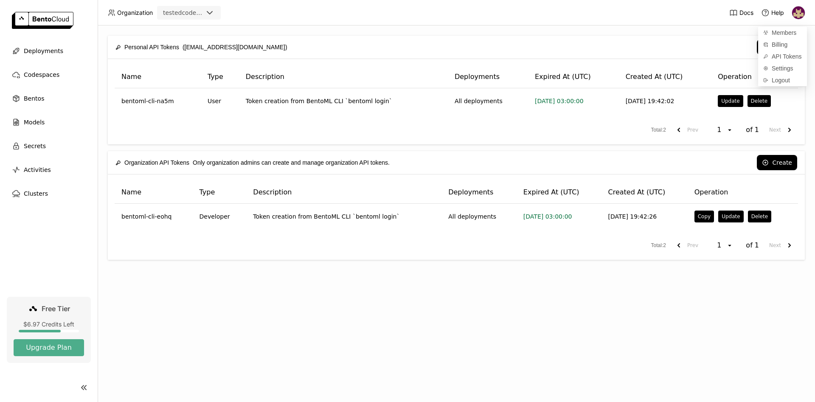
click at [153, 289] on div "Personal API Tokens (dcodeployment1@gmail.com) Create Name Type Description Dep…" at bounding box center [456, 213] width 717 height 376
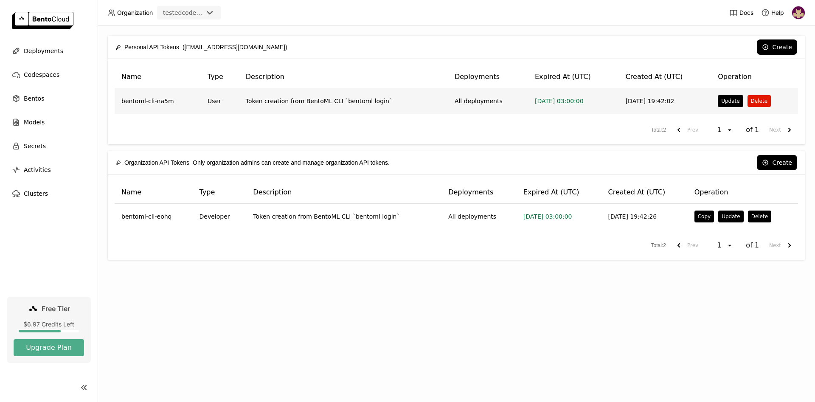
click at [753, 101] on button "Delete" at bounding box center [758, 101] width 23 height 12
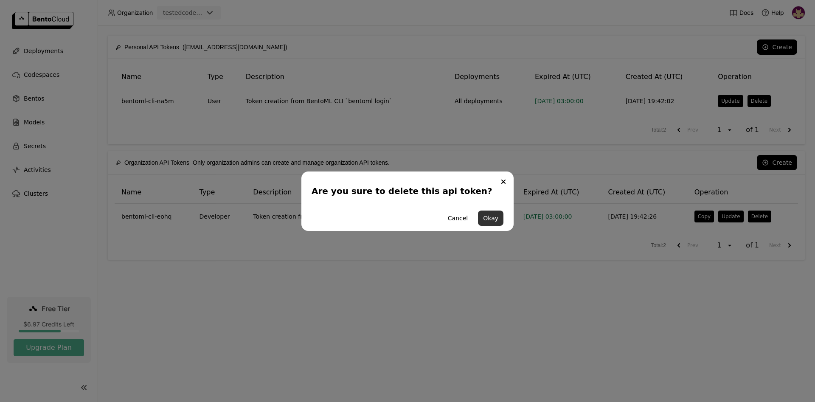
click at [495, 217] on button "Okay" at bounding box center [490, 217] width 25 height 15
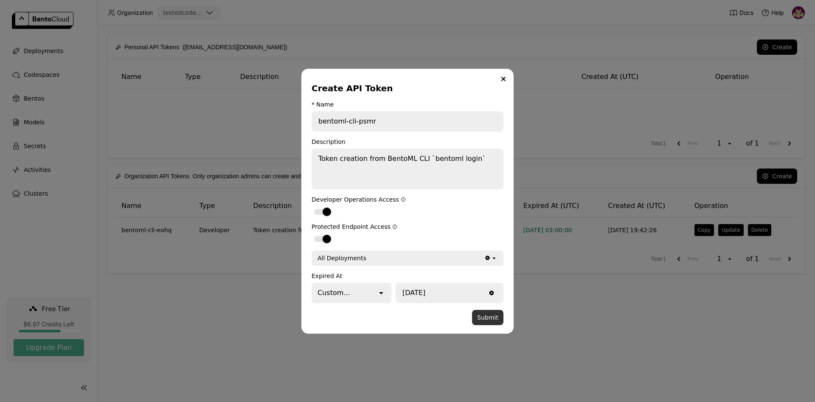
click at [491, 317] on button "Submit" at bounding box center [487, 317] width 31 height 15
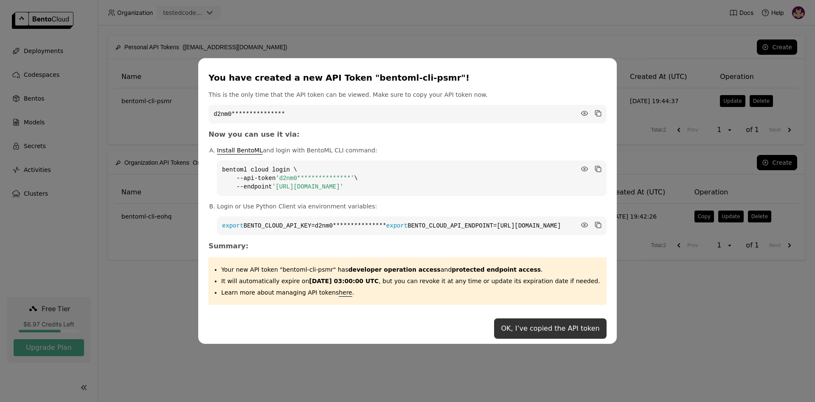
click at [532, 339] on button "OK, I’ve copied the API token" at bounding box center [550, 328] width 112 height 20
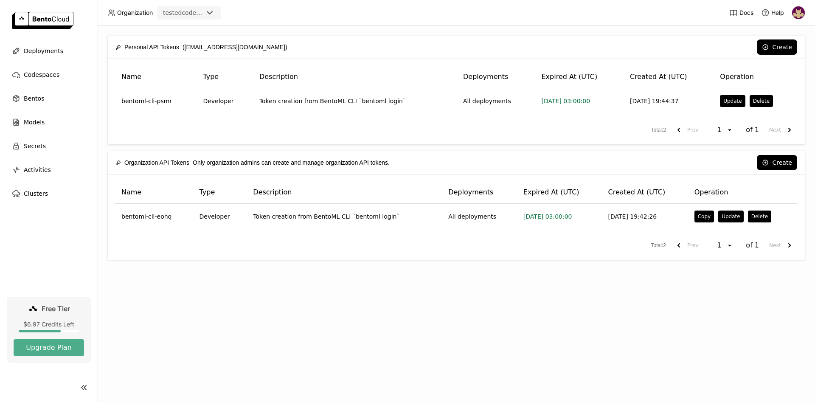
click at [342, 337] on div "Personal API Tokens ([EMAIL_ADDRESS][DOMAIN_NAME]) Create Name Type Description…" at bounding box center [456, 213] width 717 height 376
click at [41, 99] on span "Bentos" at bounding box center [34, 98] width 20 height 10
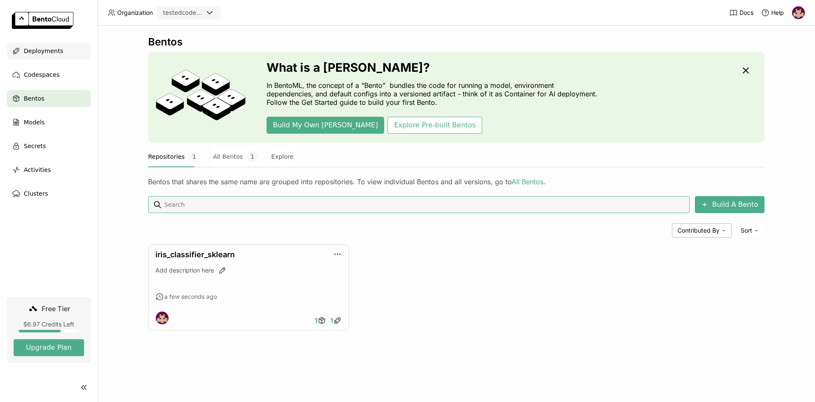
click at [47, 51] on span "Deployments" at bounding box center [43, 51] width 39 height 10
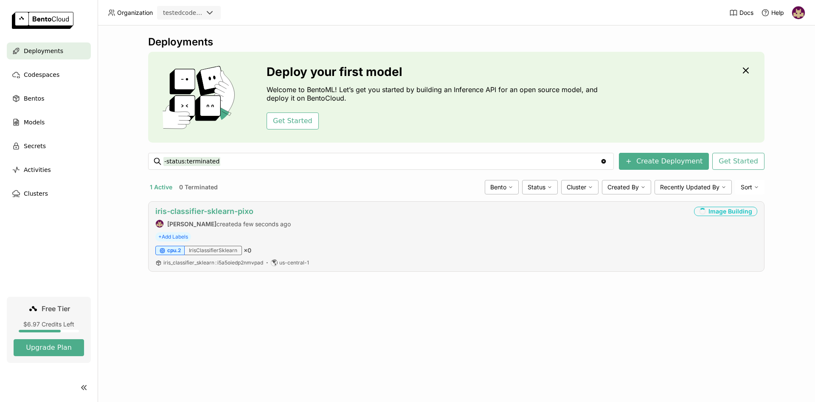
click at [230, 210] on link "iris-classifier-sklearn-pixo" at bounding box center [204, 211] width 98 height 9
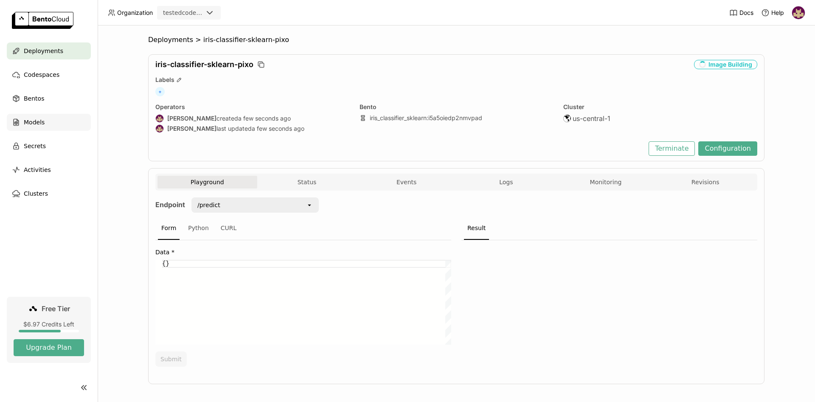
click at [34, 121] on span "Models" at bounding box center [34, 122] width 21 height 10
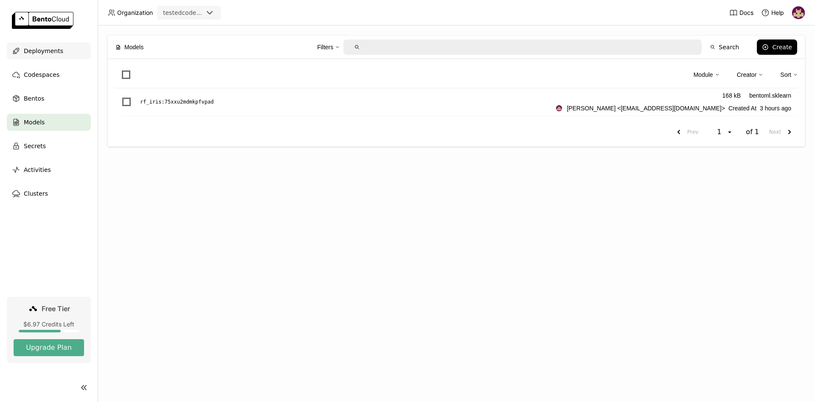
click at [39, 49] on span "Deployments" at bounding box center [43, 51] width 39 height 10
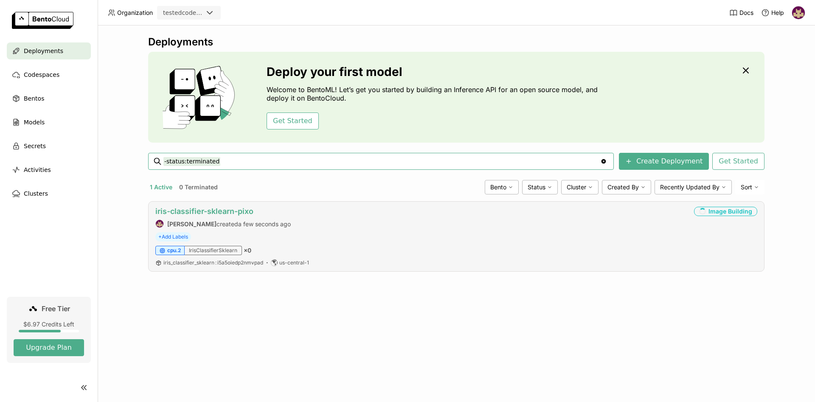
click at [238, 210] on link "iris-classifier-sklearn-pixo" at bounding box center [204, 211] width 98 height 9
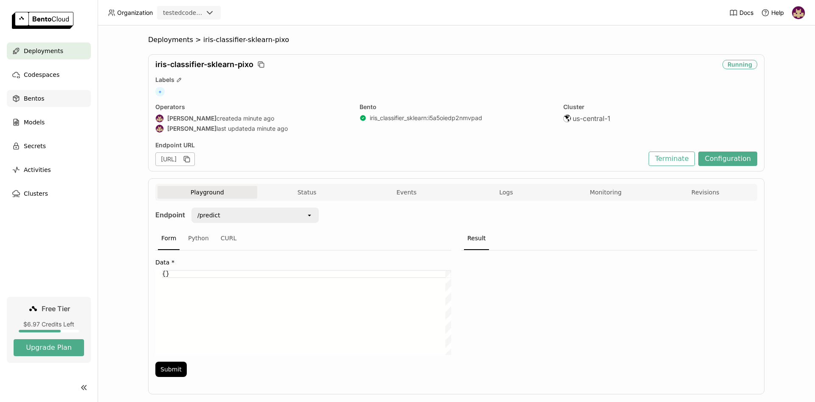
click at [34, 99] on span "Bentos" at bounding box center [34, 98] width 20 height 10
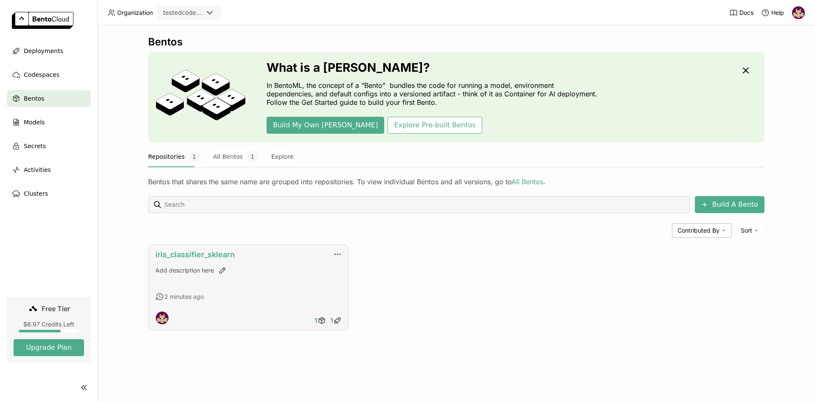
click at [182, 254] on link "iris_classifier_sklearn" at bounding box center [194, 254] width 79 height 9
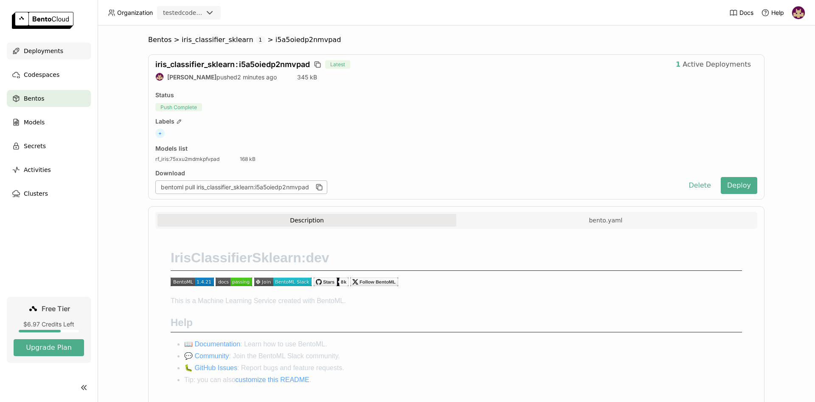
click at [59, 52] on div "Deployments" at bounding box center [49, 50] width 84 height 17
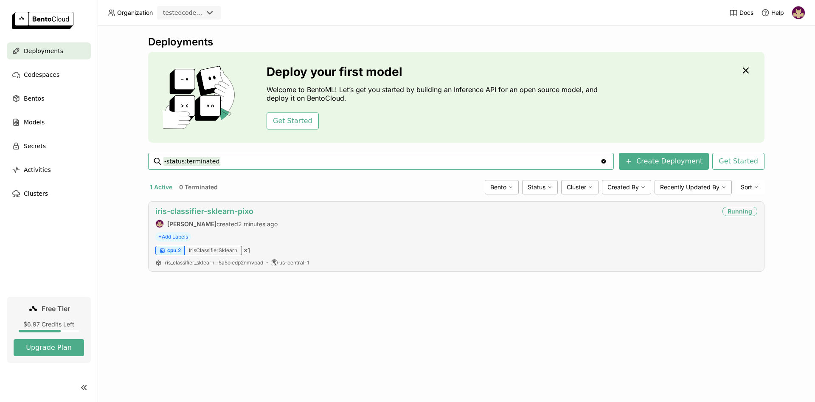
click at [215, 211] on link "iris-classifier-sklearn-pixo" at bounding box center [204, 211] width 98 height 9
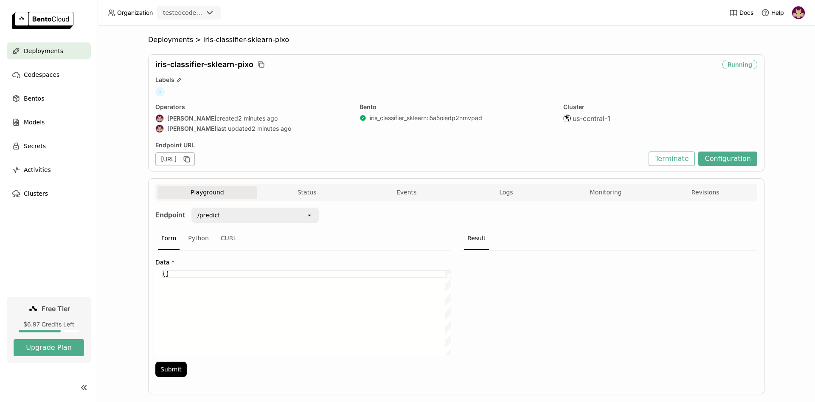
click at [119, 204] on div "Deployments > iris-classifier-sklearn-pixo iris-classifier-sklearn-pixo Running…" at bounding box center [456, 213] width 717 height 376
drag, startPoint x: 169, startPoint y: 275, endPoint x: 144, endPoint y: 272, distance: 25.3
click at [162, 272] on div "{}" at bounding box center [306, 312] width 289 height 85
click at [165, 367] on button "Submit" at bounding box center [170, 368] width 31 height 15
click at [612, 192] on button "Monitoring" at bounding box center [606, 192] width 100 height 13
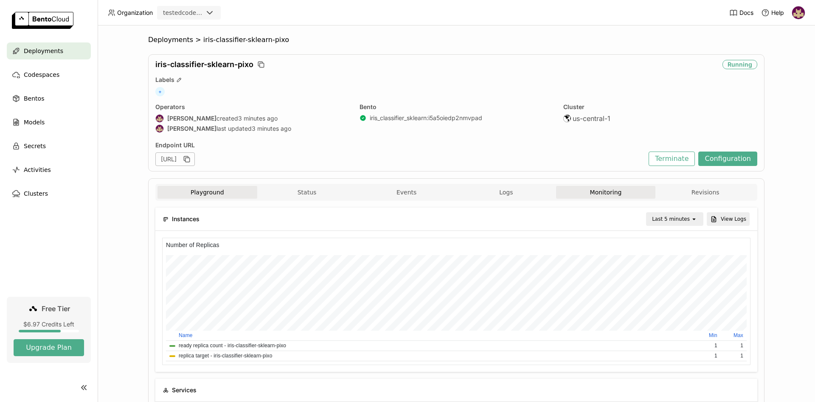
click at [195, 195] on button "Playground" at bounding box center [207, 192] width 100 height 13
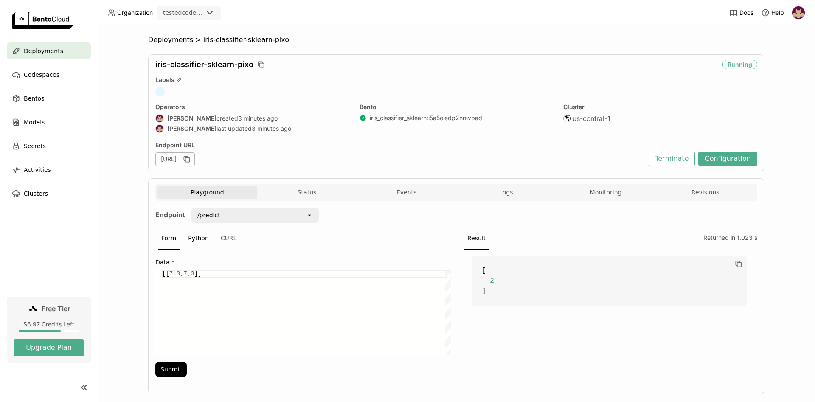
click at [190, 238] on div "Python" at bounding box center [199, 238] width 28 height 23
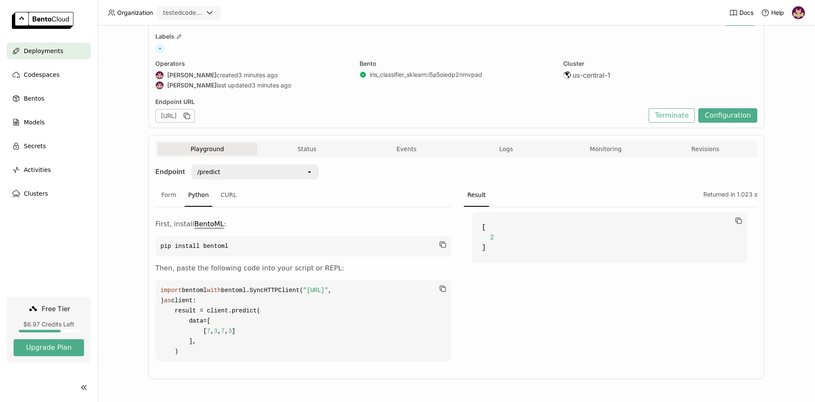
scroll to position [125, 0]
click at [228, 184] on div "CURL" at bounding box center [228, 195] width 23 height 23
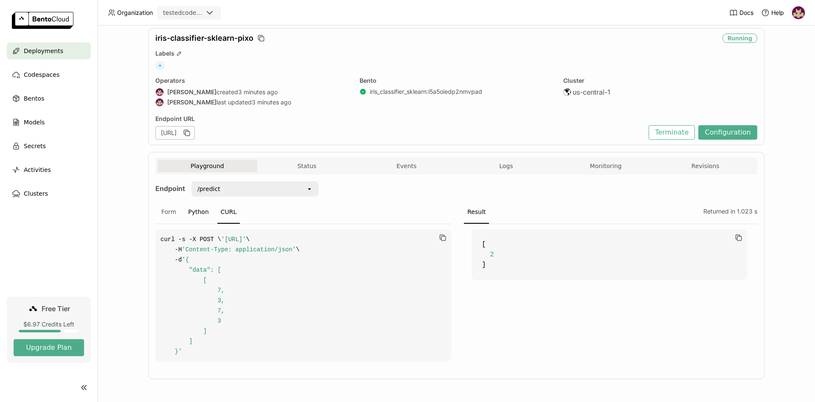
click at [195, 202] on div "Python" at bounding box center [199, 212] width 28 height 23
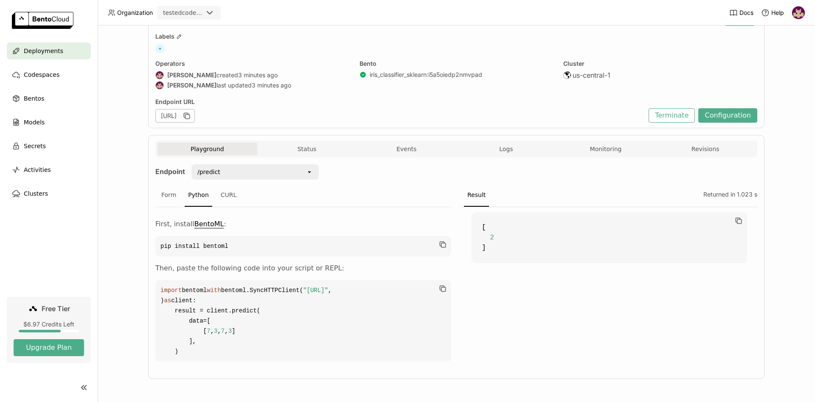
drag, startPoint x: 188, startPoint y: 352, endPoint x: 154, endPoint y: 230, distance: 126.5
click at [155, 280] on code "import bentoml with bentoml.SyncHTTPClient( "https://iris-classifier-sklearn-pi…" at bounding box center [303, 320] width 296 height 81
copy code "with bentoml.SyncHTTPClient( "https://iris-classifier-sklearn-pixo-23c8bed3.mt-…"
click at [499, 290] on div "[ 2 ]" at bounding box center [609, 287] width 296 height 160
click at [115, 166] on div "Deployments > iris-classifier-sklearn-pixo iris-classifier-sklearn-pixo Running…" at bounding box center [456, 213] width 717 height 376
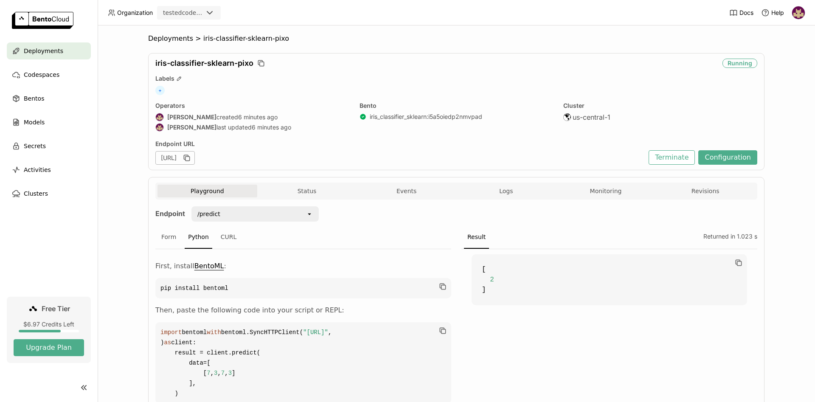
scroll to position [0, 0]
click at [594, 189] on button "Monitoring" at bounding box center [606, 192] width 100 height 13
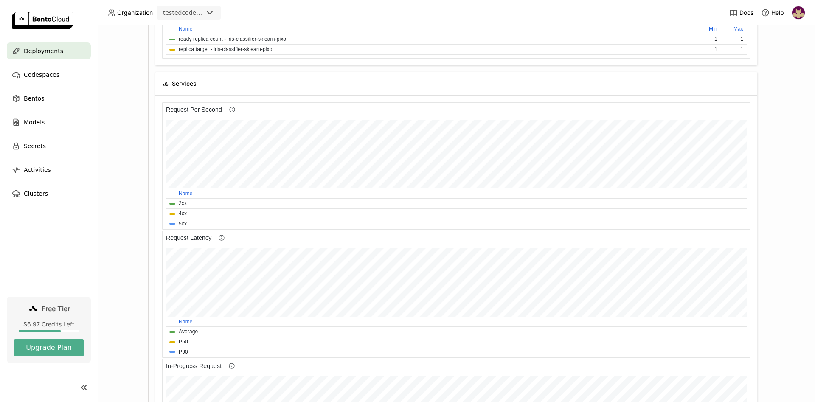
scroll to position [321, 0]
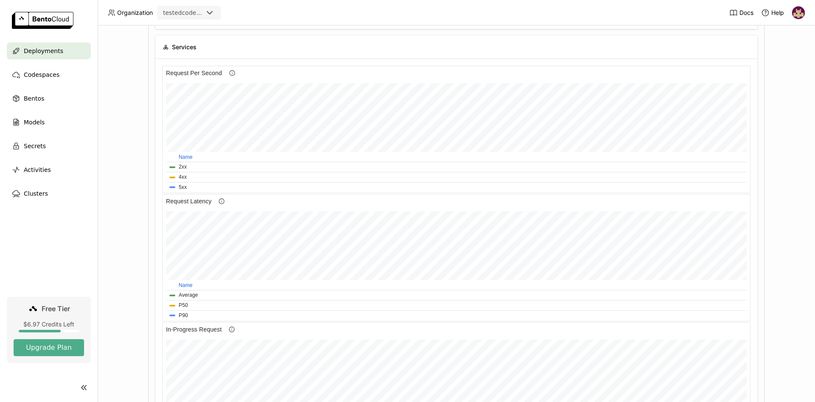
scroll to position [374, 0]
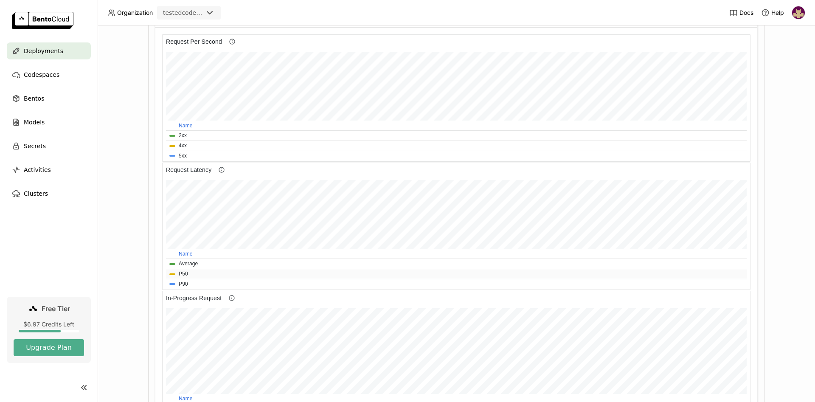
click at [181, 273] on button "P50" at bounding box center [183, 274] width 9 height 8
click at [182, 273] on button "P50" at bounding box center [183, 274] width 9 height 8
click at [222, 168] on icon at bounding box center [221, 169] width 7 height 7
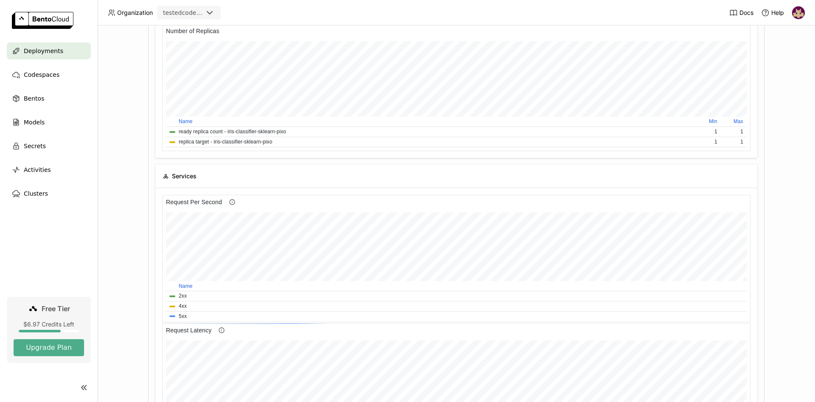
scroll to position [0, 0]
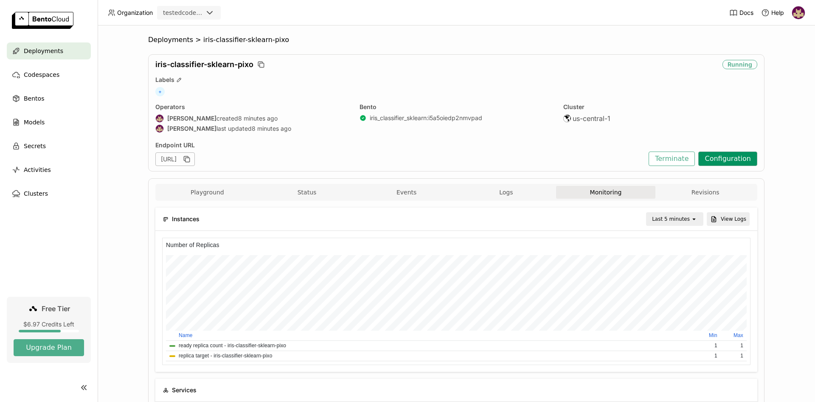
click at [726, 160] on button "Configuration" at bounding box center [727, 158] width 59 height 14
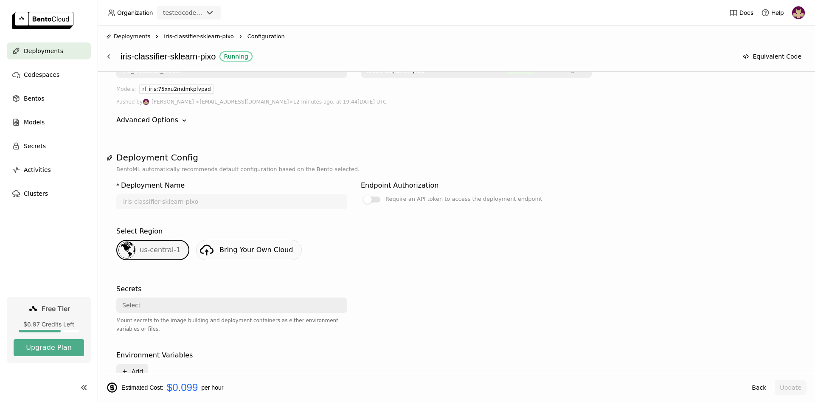
scroll to position [107, 0]
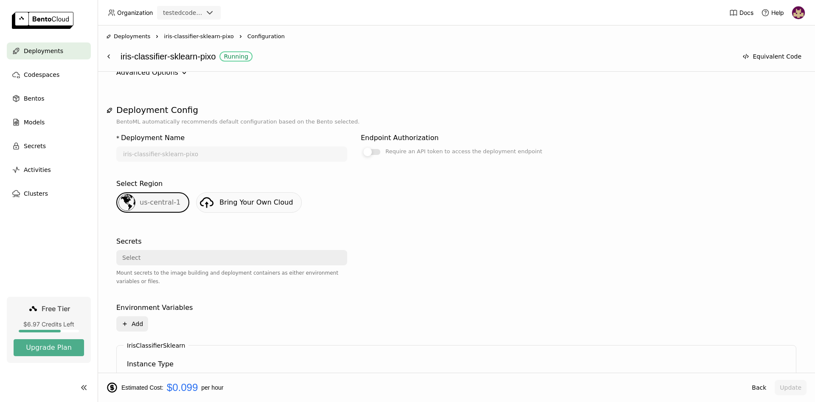
click at [369, 151] on div at bounding box center [367, 152] width 8 height 8
click at [361, 253] on input "Require an API token to access the deployment endpoint" at bounding box center [361, 253] width 0 height 0
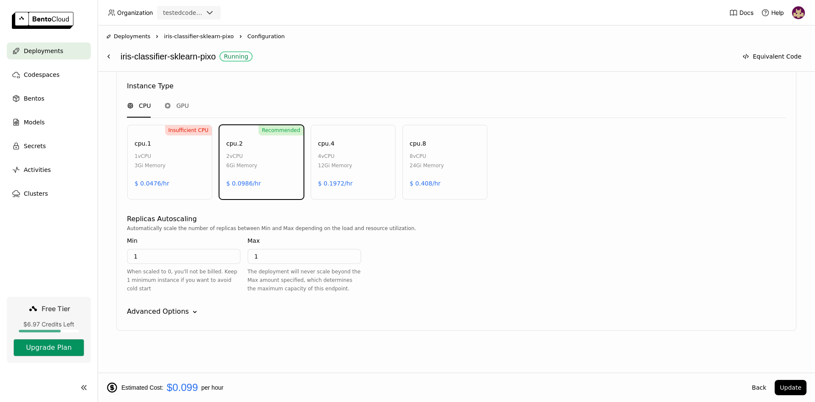
click at [62, 348] on button "Upgrade Plan" at bounding box center [49, 347] width 70 height 17
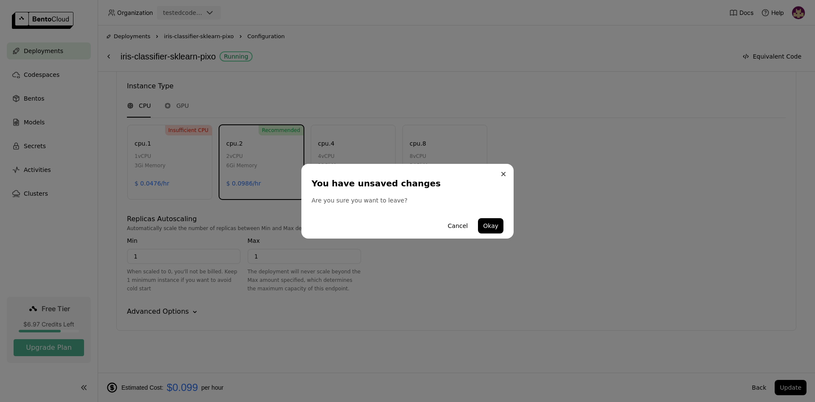
click at [503, 174] on icon "Close" at bounding box center [502, 173] width 3 height 3
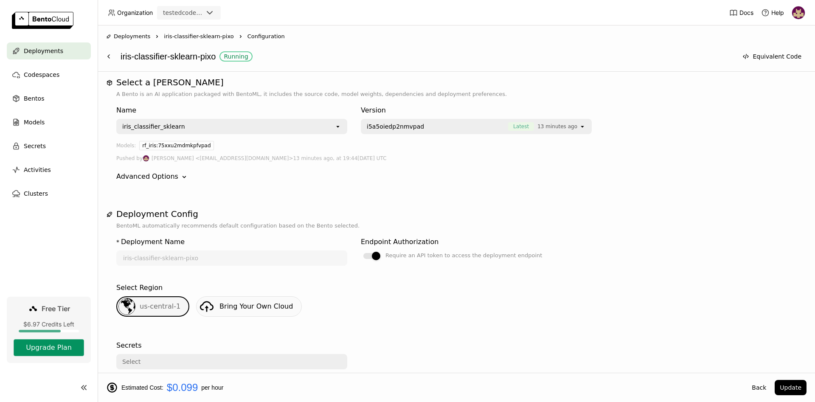
scroll to position [0, 0]
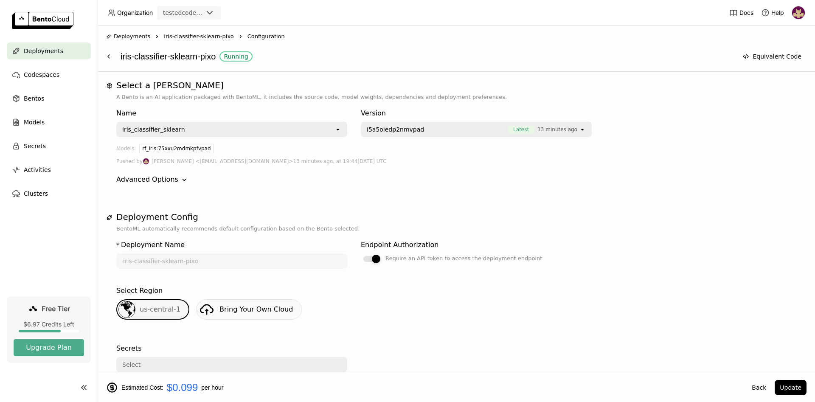
click at [375, 260] on div at bounding box center [376, 259] width 8 height 8
click at [361, 253] on input "Require an API token to access the deployment endpoint" at bounding box center [361, 253] width 0 height 0
click at [53, 346] on button "Upgrade Plan" at bounding box center [49, 347] width 70 height 17
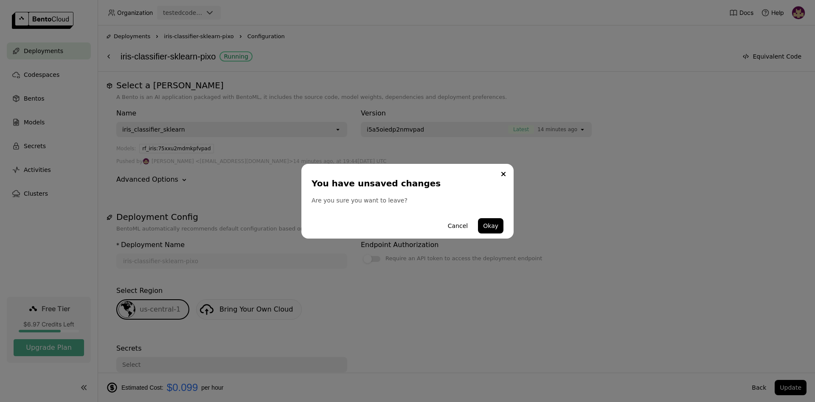
drag, startPoint x: 503, startPoint y: 174, endPoint x: 142, endPoint y: 113, distance: 365.8
click at [501, 174] on button "Close" at bounding box center [503, 174] width 10 height 10
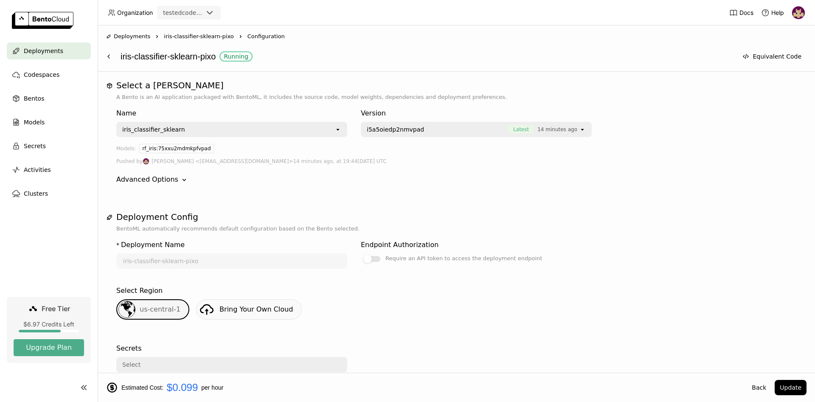
click at [55, 53] on span "Deployments" at bounding box center [43, 51] width 39 height 10
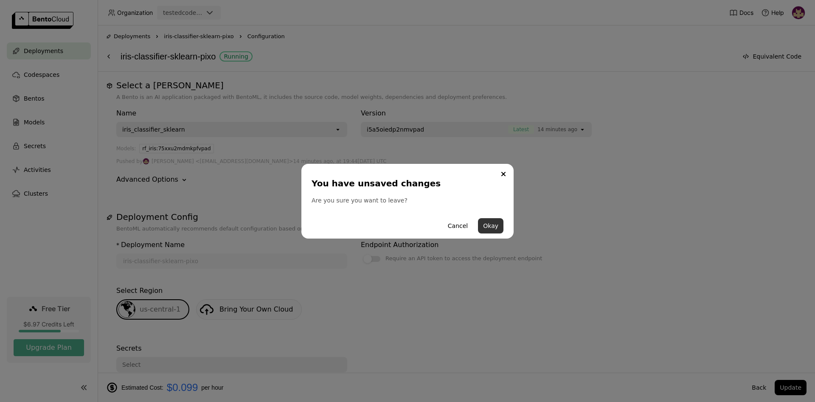
click at [493, 230] on button "Okay" at bounding box center [490, 225] width 25 height 15
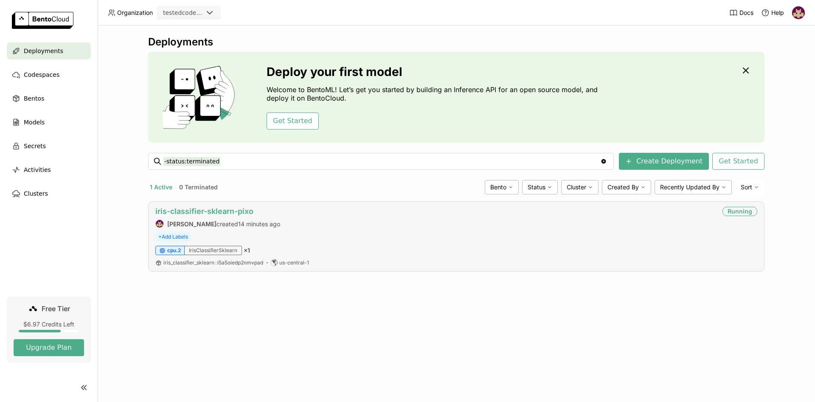
click at [200, 210] on link "iris-classifier-sklearn-pixo" at bounding box center [204, 211] width 98 height 9
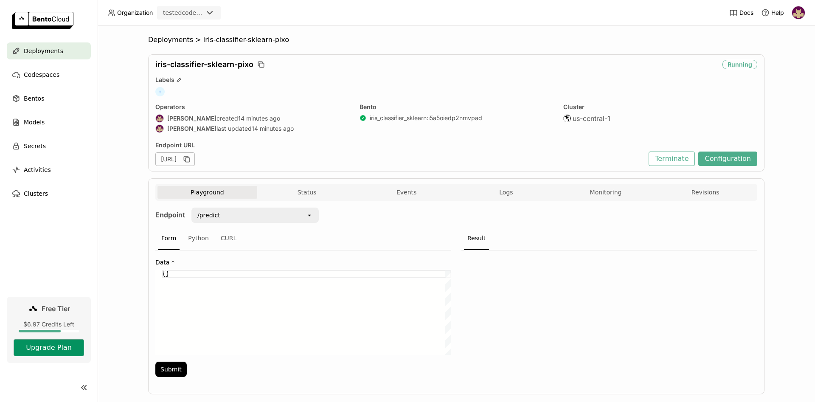
click at [40, 347] on button "Upgrade Plan" at bounding box center [49, 347] width 70 height 17
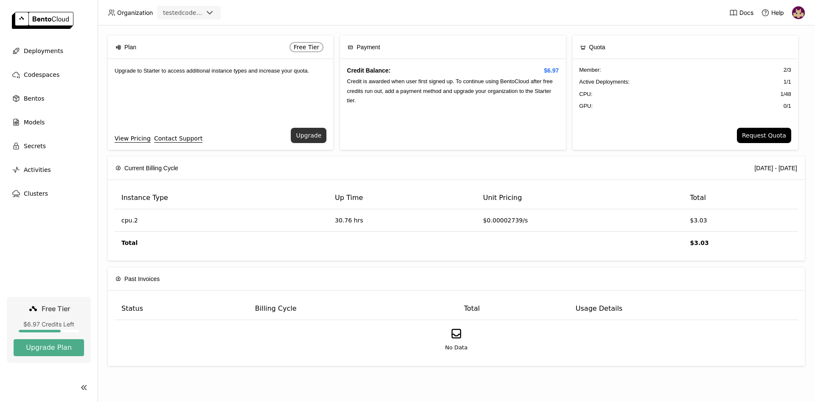
click at [314, 135] on button "Upgrade" at bounding box center [309, 135] width 36 height 15
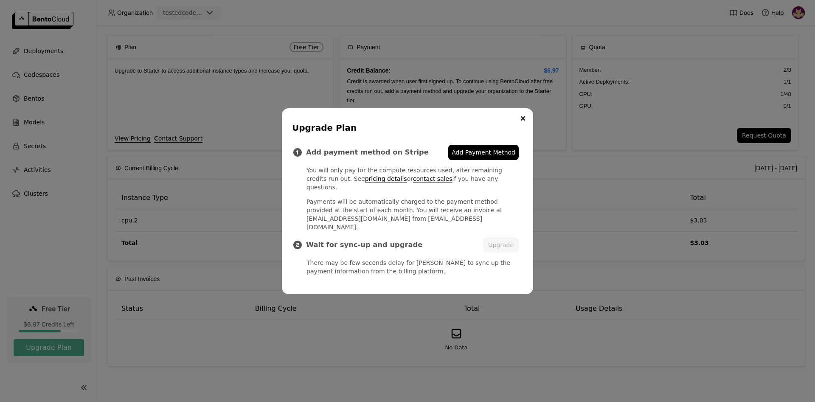
click at [499, 157] on span "Add Payment Method" at bounding box center [483, 152] width 64 height 8
click at [525, 123] on button "Close" at bounding box center [523, 118] width 10 height 10
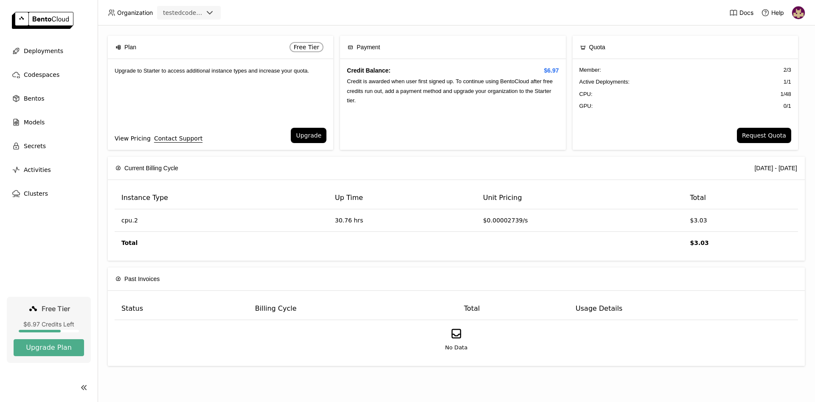
click at [129, 138] on link "View Pricing" at bounding box center [133, 138] width 36 height 9
click at [39, 49] on span "Deployments" at bounding box center [43, 51] width 39 height 10
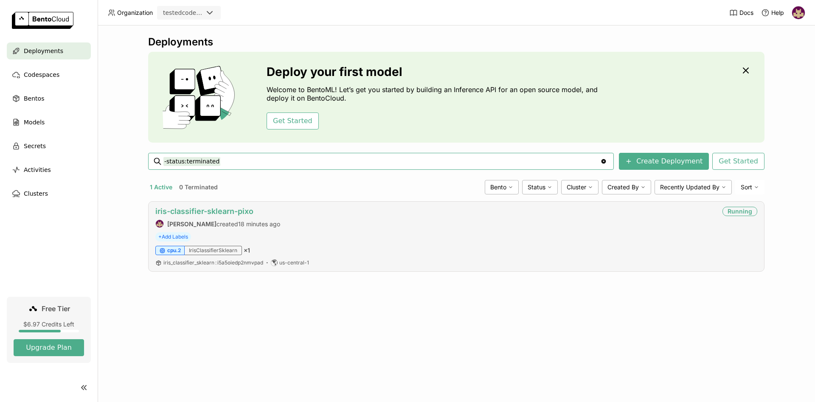
click at [193, 212] on link "iris-classifier-sklearn-pixo" at bounding box center [204, 211] width 98 height 9
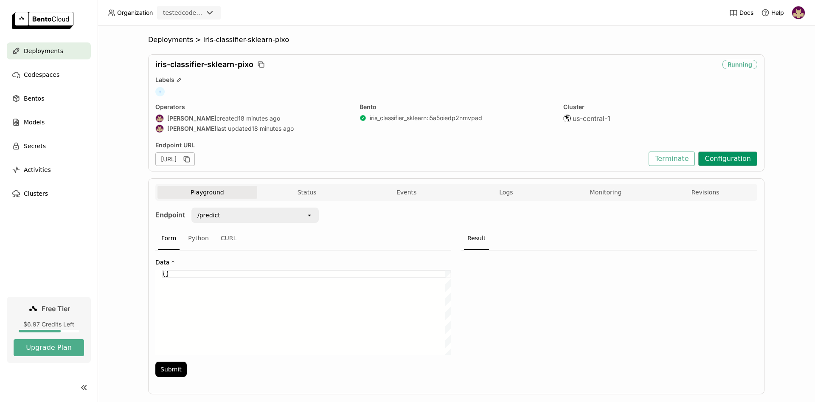
click at [729, 157] on button "Configuration" at bounding box center [727, 158] width 59 height 14
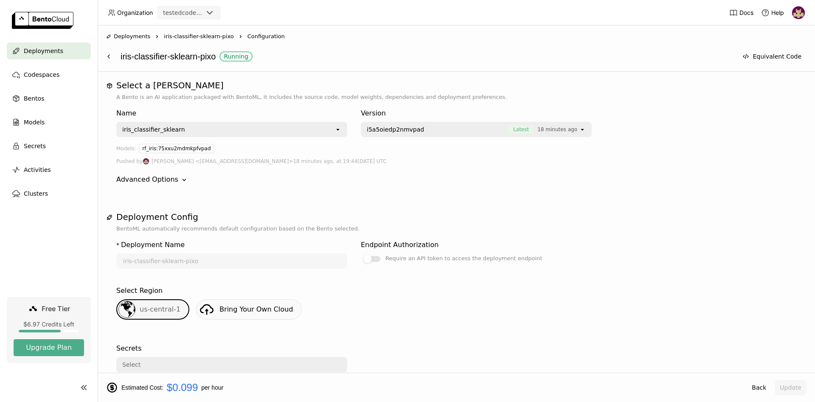
scroll to position [385, 0]
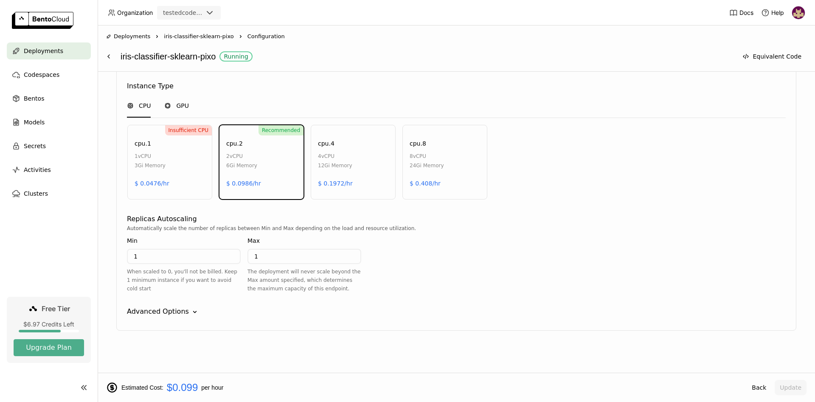
click at [175, 101] on div "GPU" at bounding box center [176, 106] width 25 height 23
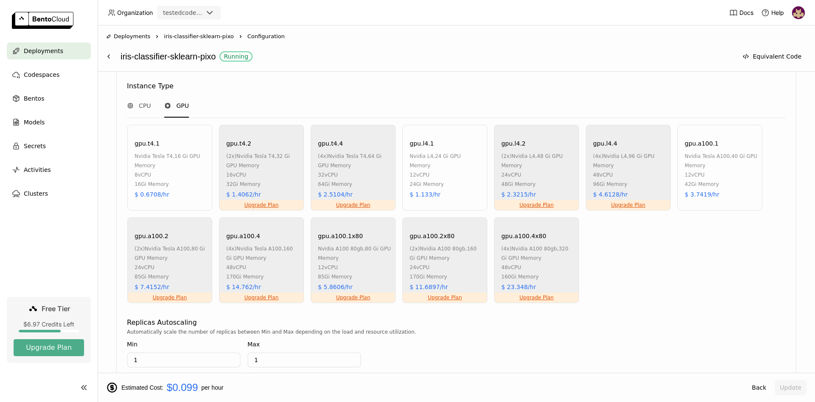
click at [63, 50] on div "Deployments" at bounding box center [49, 50] width 84 height 17
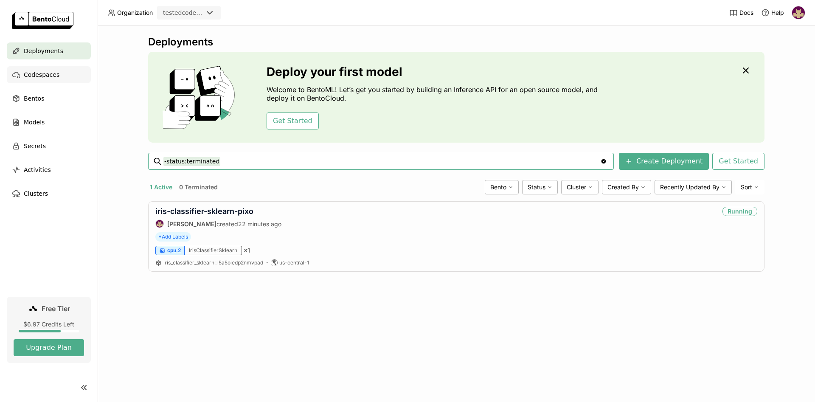
click at [35, 75] on span "Codespaces" at bounding box center [42, 75] width 36 height 10
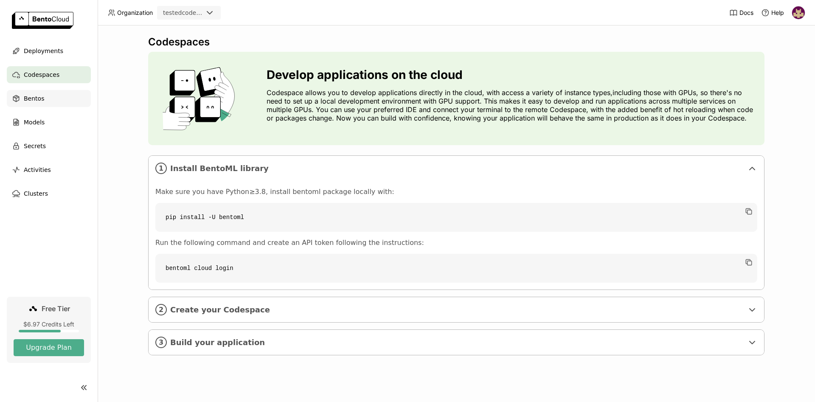
click at [48, 98] on div "Bentos" at bounding box center [49, 98] width 84 height 17
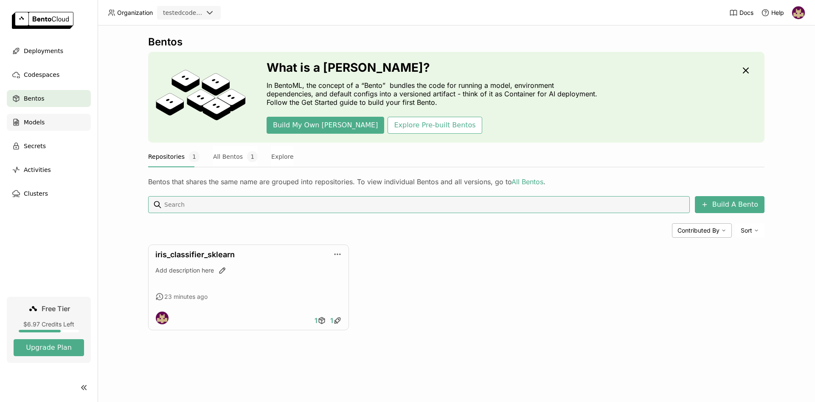
click at [42, 123] on span "Models" at bounding box center [34, 122] width 21 height 10
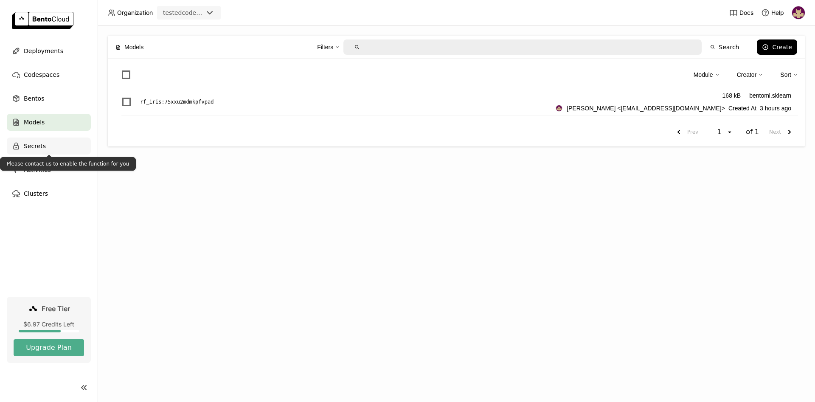
click at [43, 147] on div "Secrets" at bounding box center [49, 145] width 84 height 17
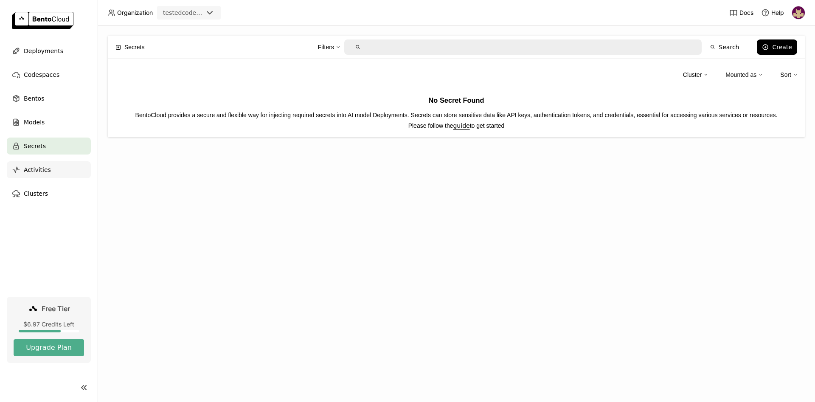
click at [43, 173] on span "Activities" at bounding box center [37, 170] width 27 height 10
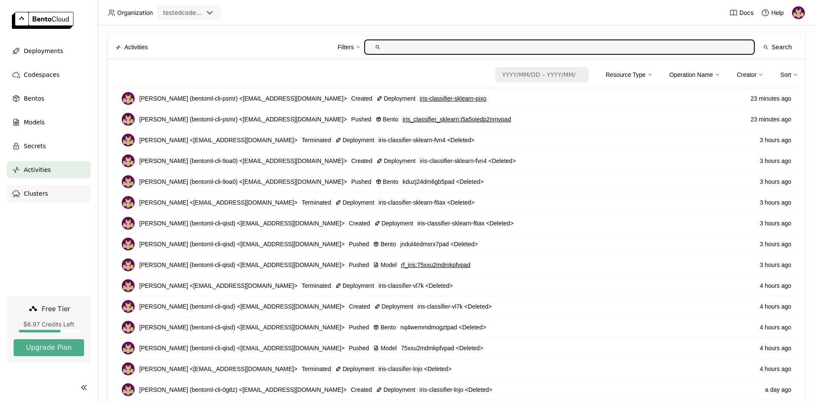
click at [41, 194] on span "Clusters" at bounding box center [36, 193] width 24 height 10
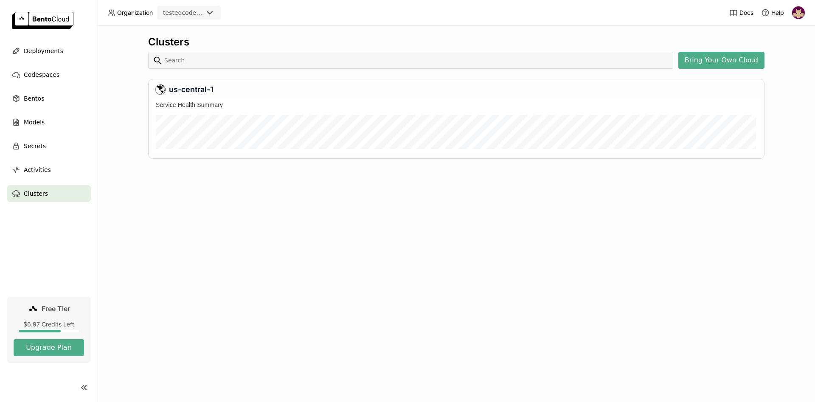
scroll to position [55, 608]
click at [63, 48] on div "Deployments" at bounding box center [49, 50] width 84 height 17
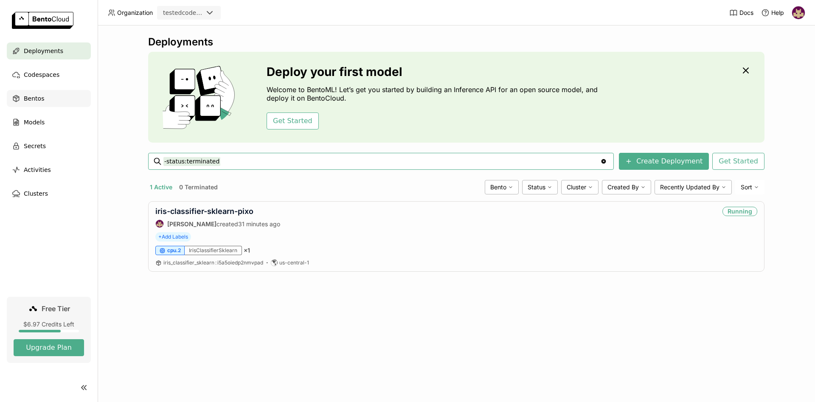
click at [40, 101] on span "Bentos" at bounding box center [34, 98] width 20 height 10
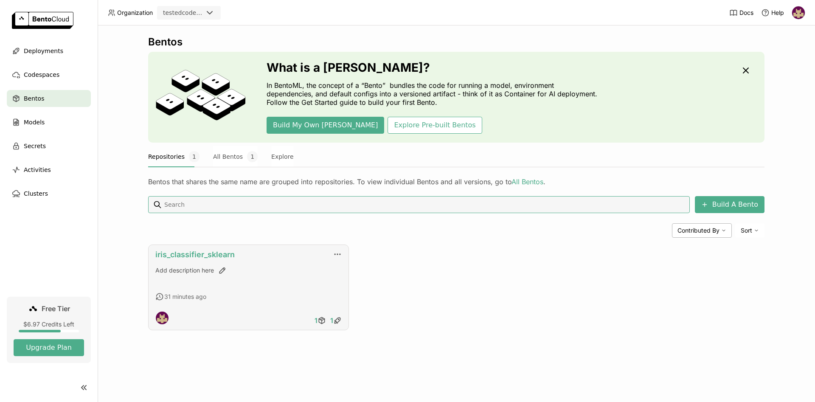
click at [220, 255] on link "iris_classifier_sklearn" at bounding box center [194, 254] width 79 height 9
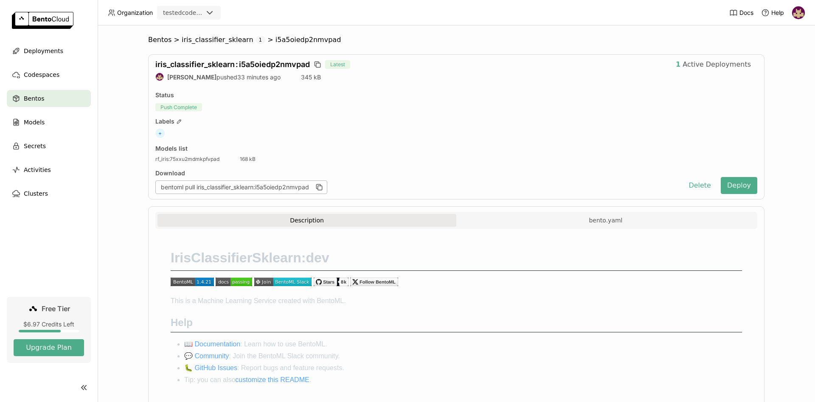
click at [118, 207] on div "Bentos > iris_classifier_sklearn 1 > i5a5oiedp2nmvpad iris_classifier_sklearn :…" at bounding box center [456, 230] width 697 height 388
click at [48, 50] on span "Deployments" at bounding box center [43, 51] width 39 height 10
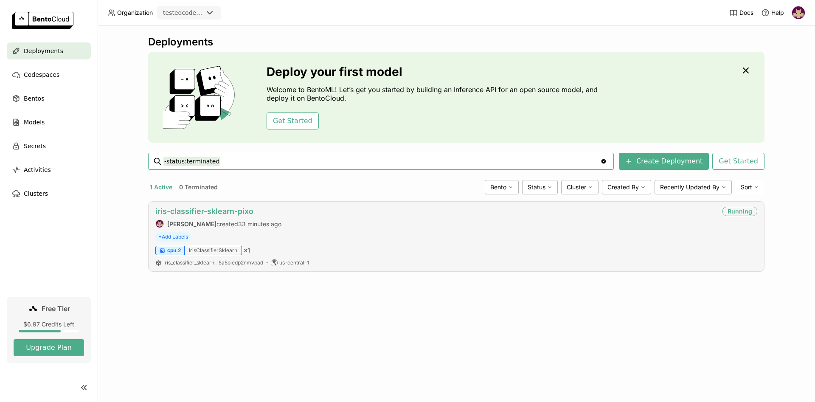
click at [221, 213] on link "iris-classifier-sklearn-pixo" at bounding box center [204, 211] width 98 height 9
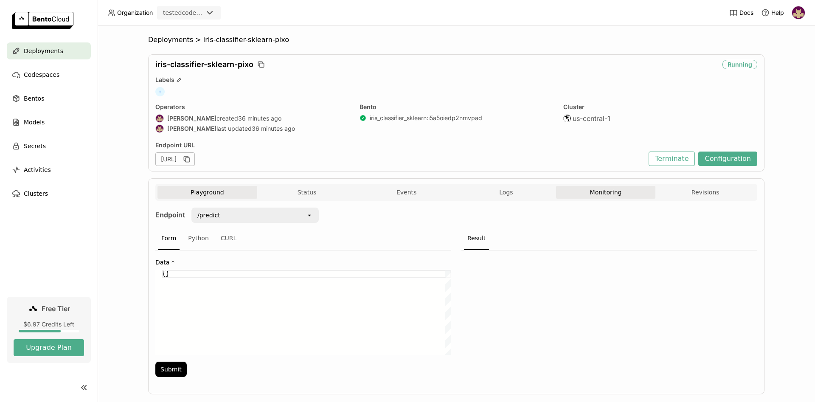
click at [602, 192] on button "Monitoring" at bounding box center [606, 192] width 100 height 13
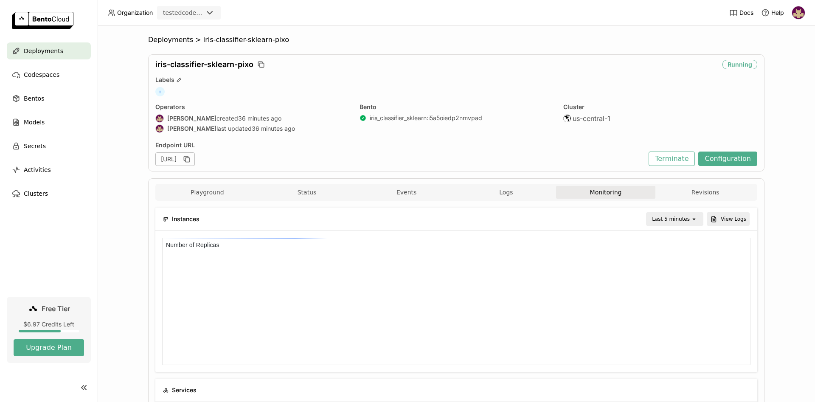
scroll to position [0, 0]
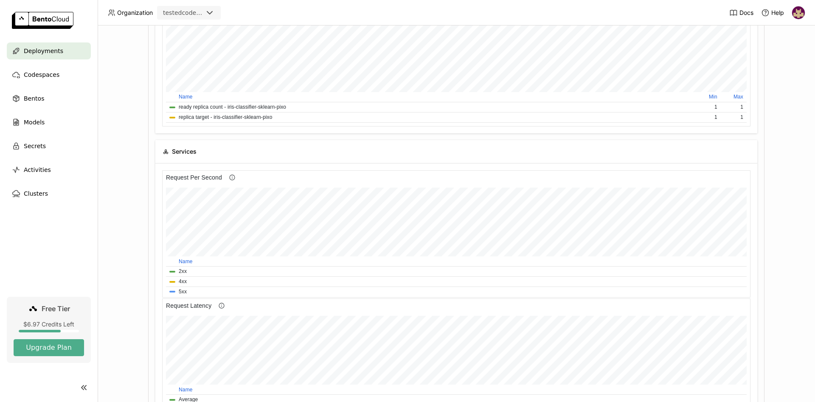
scroll to position [267, 0]
